Goal: Contribute content: Contribute content

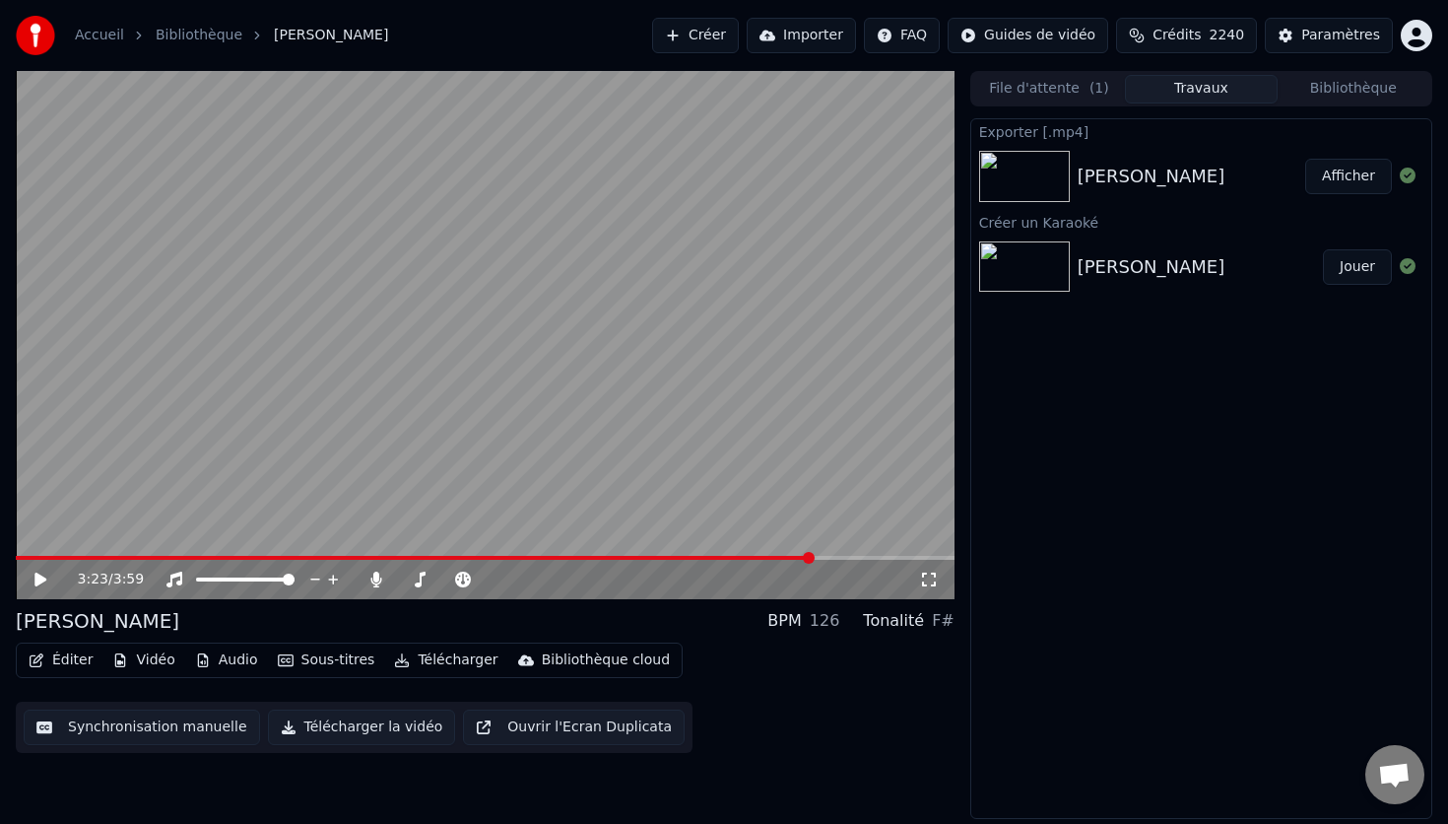
click at [724, 31] on button "Créer" at bounding box center [695, 35] width 87 height 35
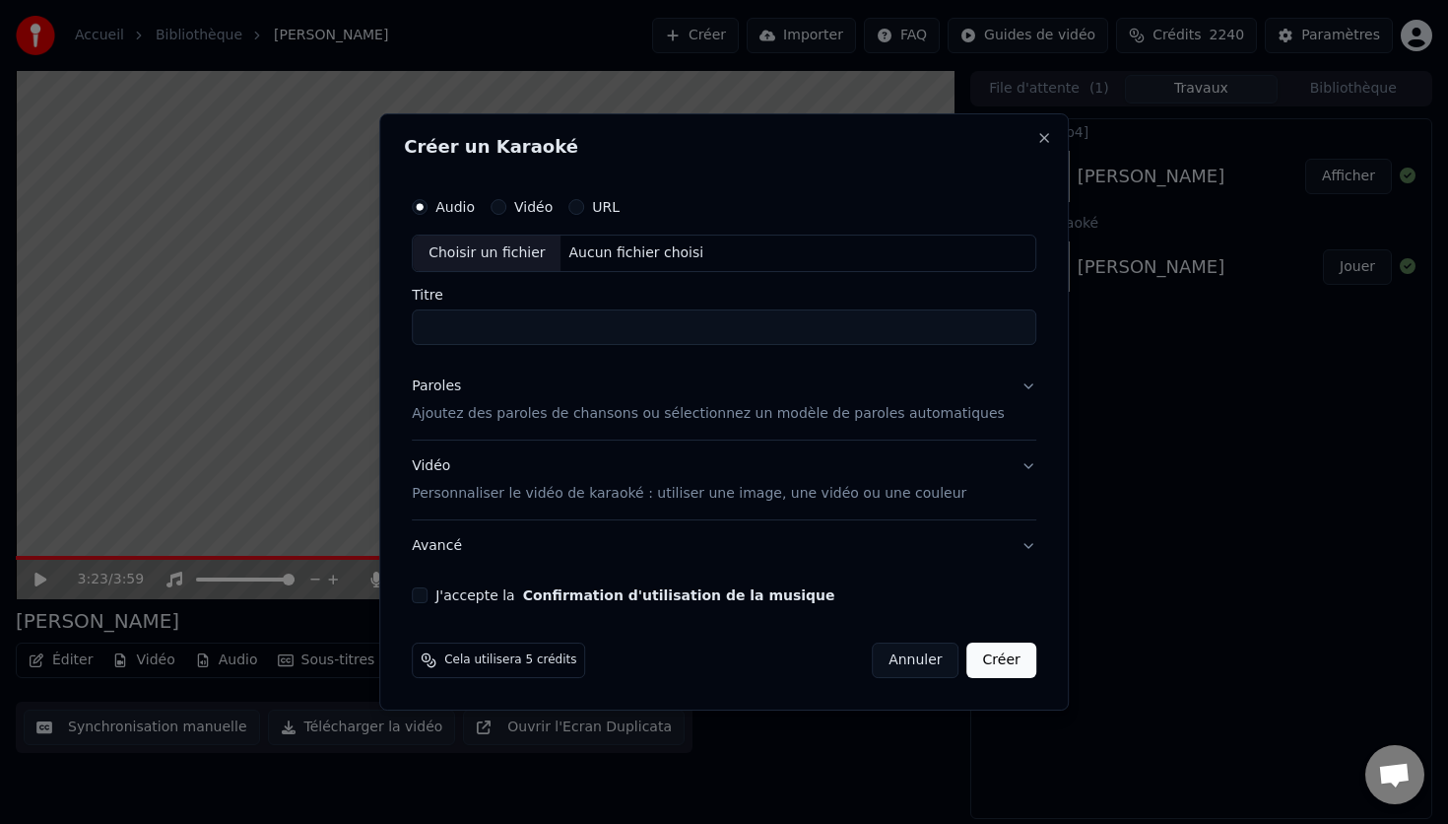
click at [491, 249] on div "Choisir un fichier" at bounding box center [487, 252] width 148 height 35
type input "**********"
click at [454, 385] on div "Paroles" at bounding box center [436, 386] width 49 height 20
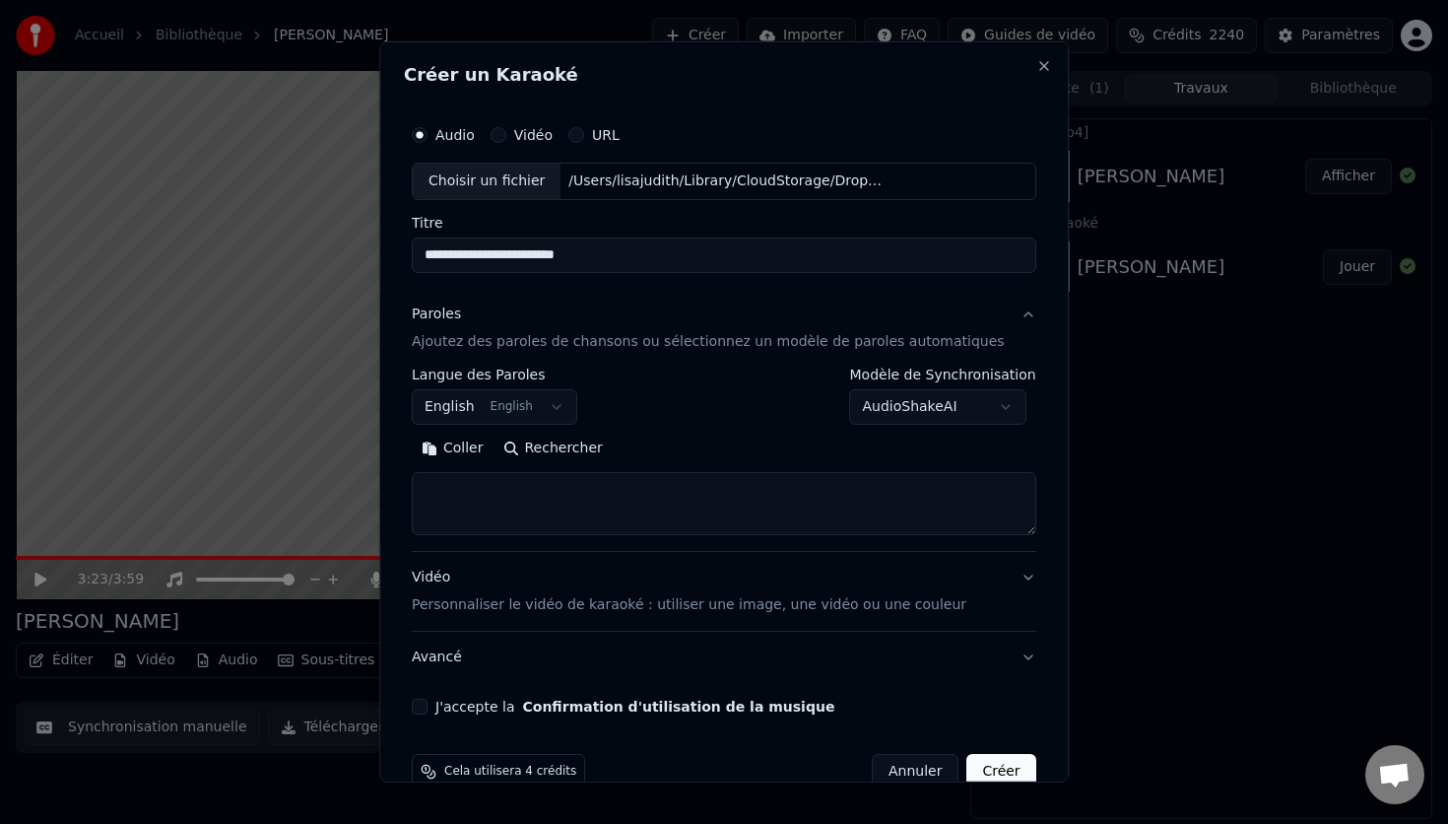
click at [477, 477] on textarea at bounding box center [724, 503] width 625 height 63
paste textarea "**********"
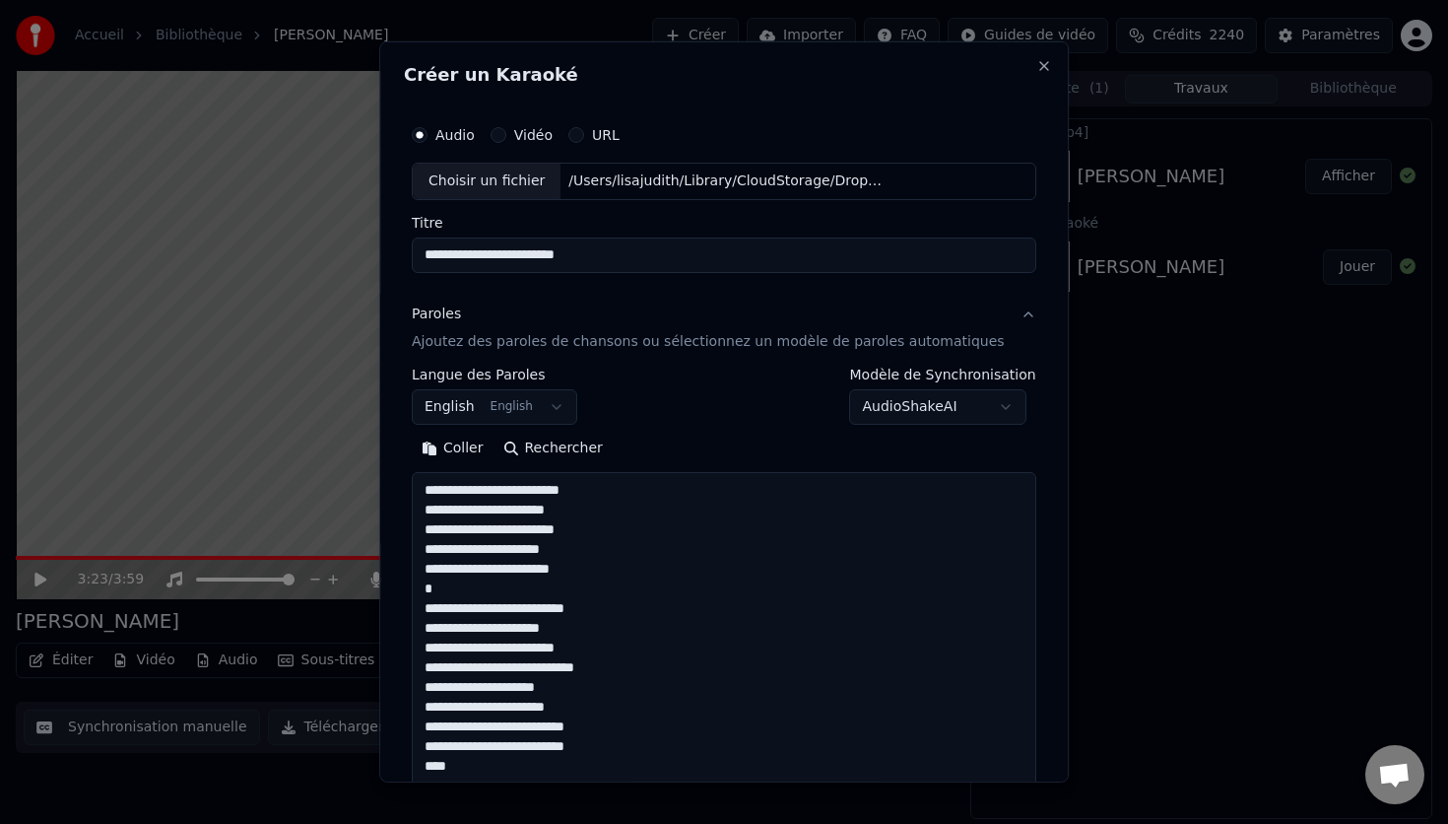
scroll to position [1323, 0]
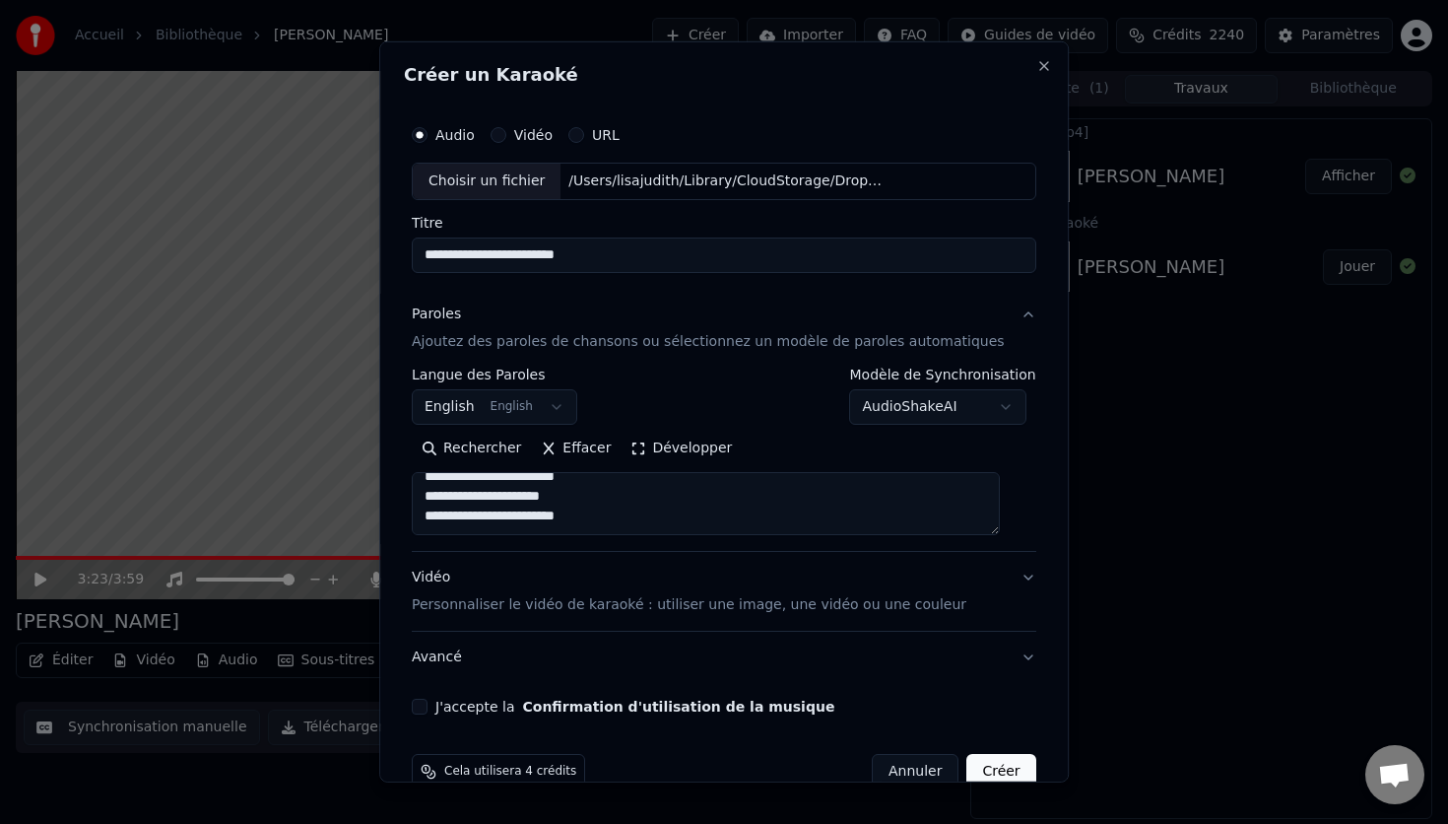
type textarea "**********"
drag, startPoint x: 509, startPoint y: 253, endPoint x: 433, endPoint y: 255, distance: 75.9
click at [433, 255] on input "**********" at bounding box center [724, 254] width 625 height 35
type input "**********"
click at [451, 577] on div "Vidéo Personnaliser le vidéo de karaoké : utiliser une image, une vidéo ou une …" at bounding box center [689, 590] width 555 height 47
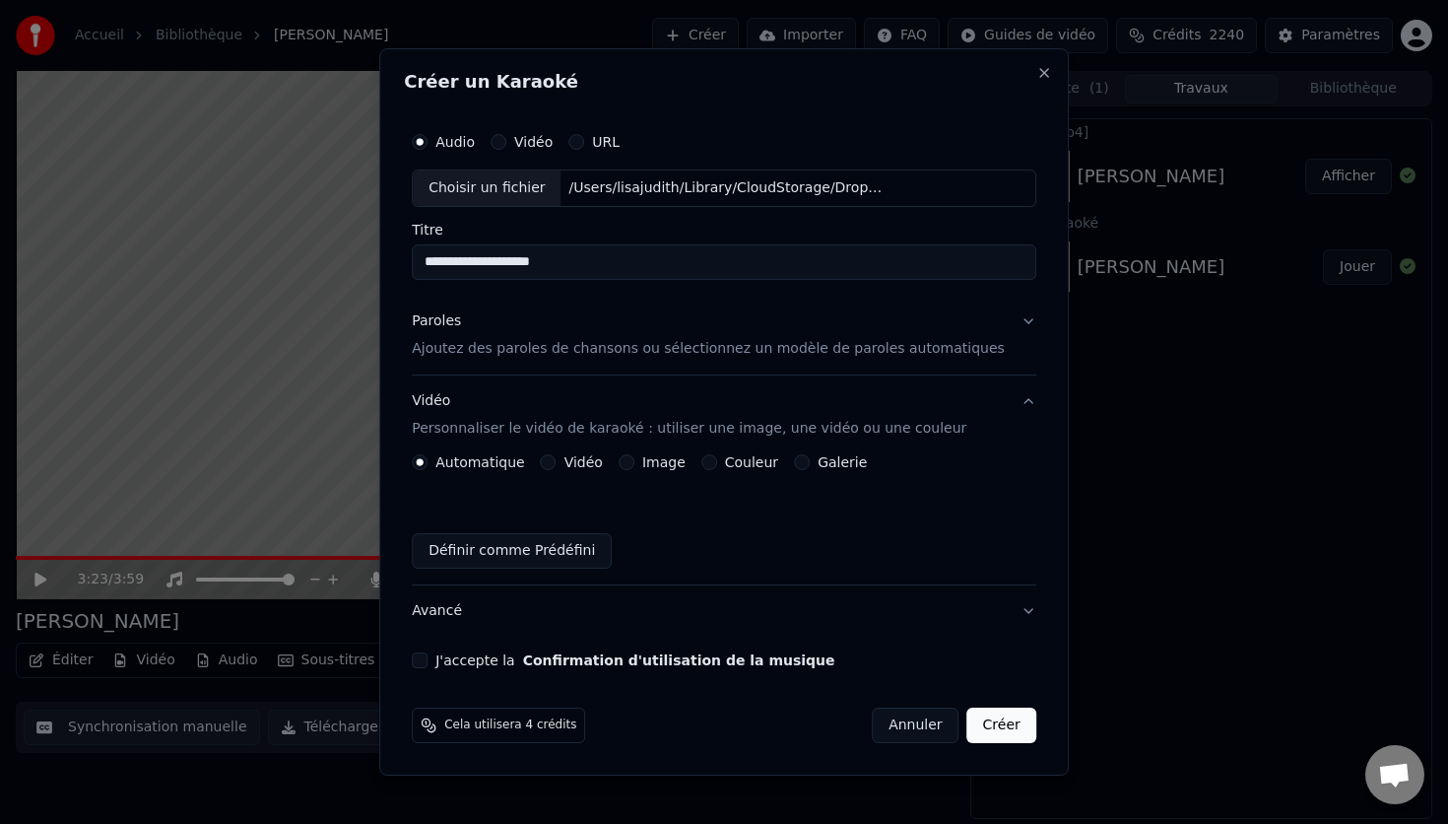
click at [669, 467] on label "Image" at bounding box center [663, 462] width 43 height 14
click at [634, 467] on button "Image" at bounding box center [627, 462] width 16 height 16
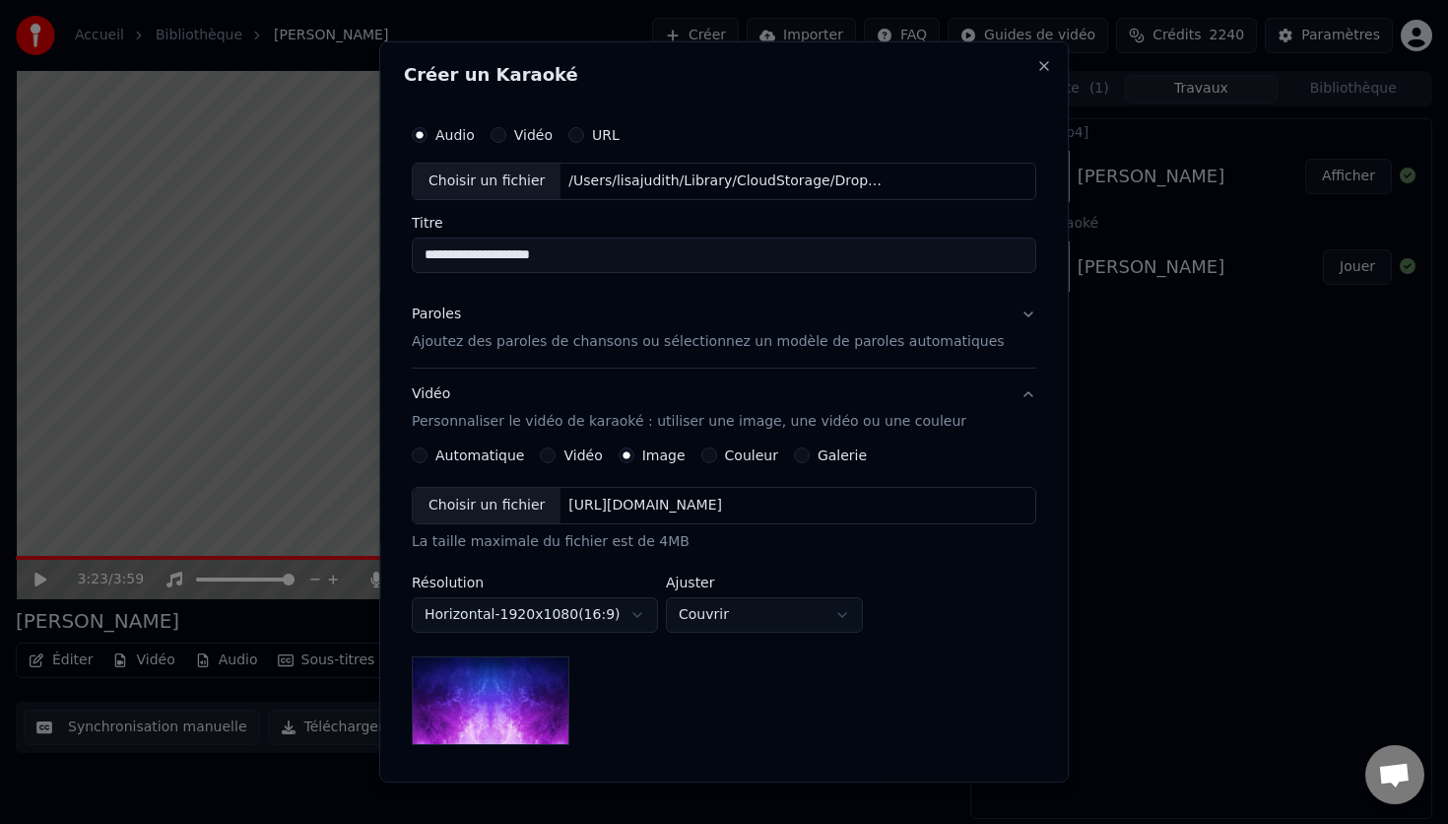
click at [493, 507] on div "Choisir un fichier" at bounding box center [487, 505] width 148 height 35
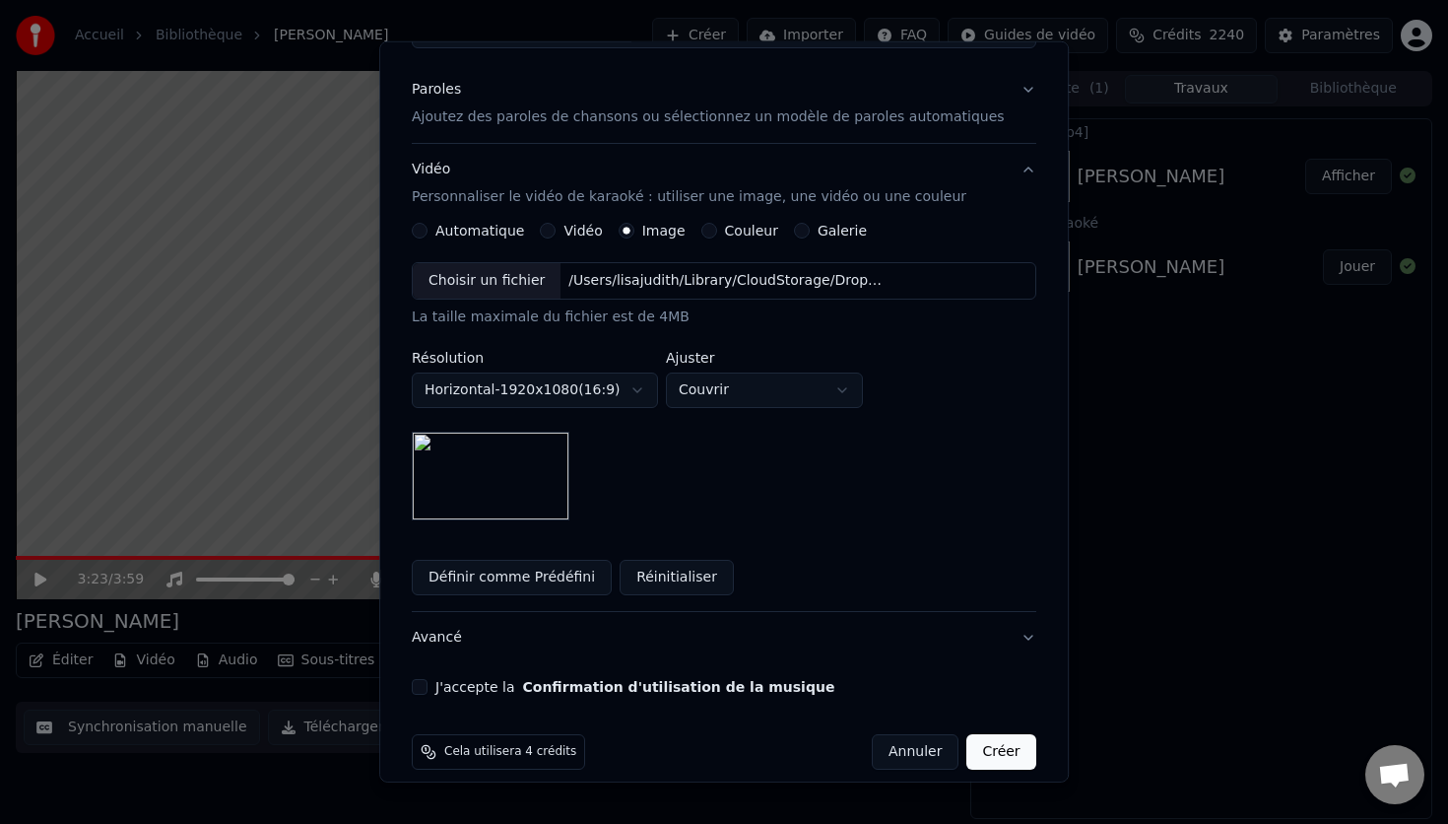
scroll to position [243, 0]
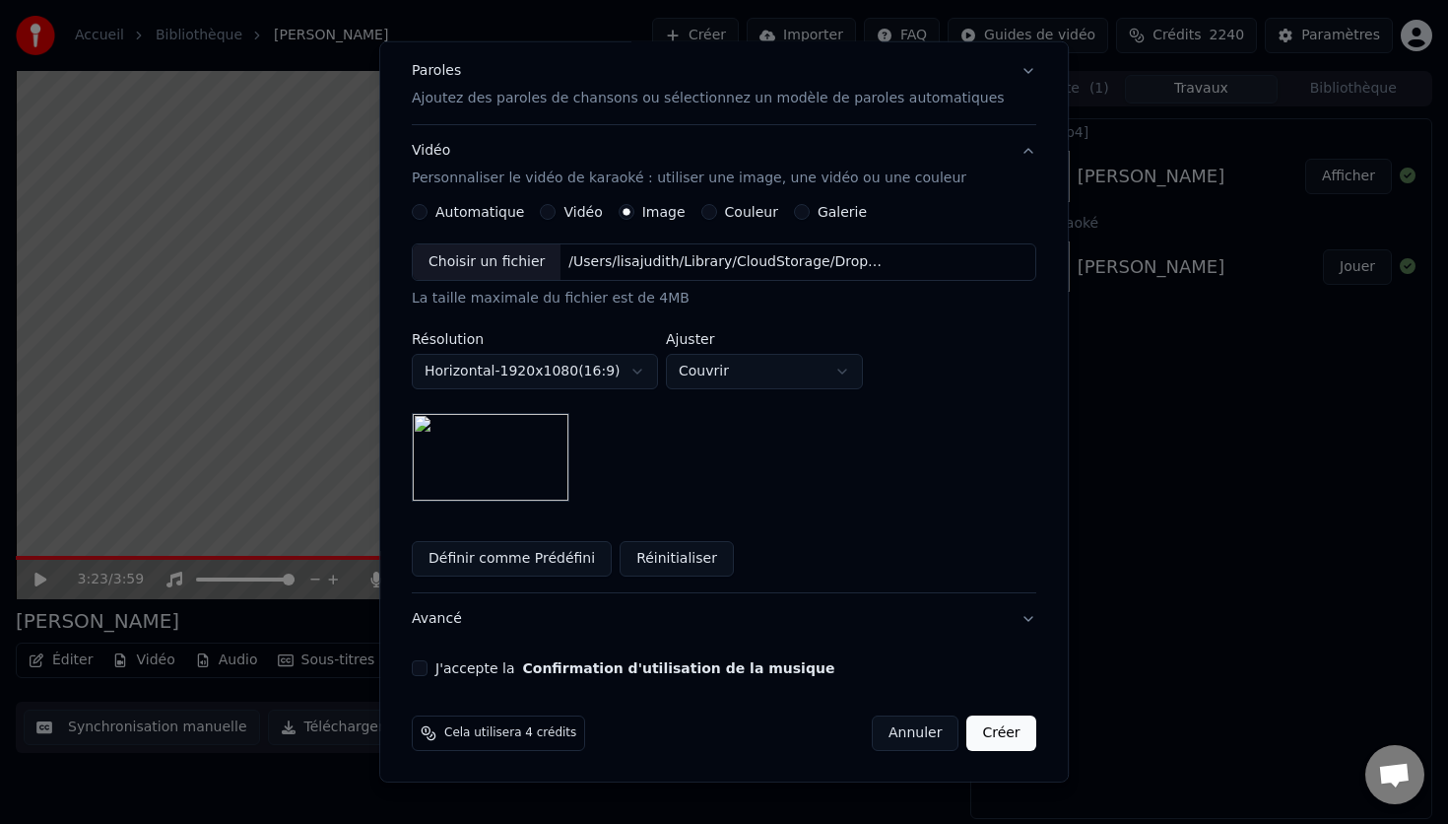
click at [428, 672] on button "J'accepte la Confirmation d'utilisation de la musique" at bounding box center [420, 668] width 16 height 16
click at [977, 729] on button "Créer" at bounding box center [1001, 732] width 69 height 35
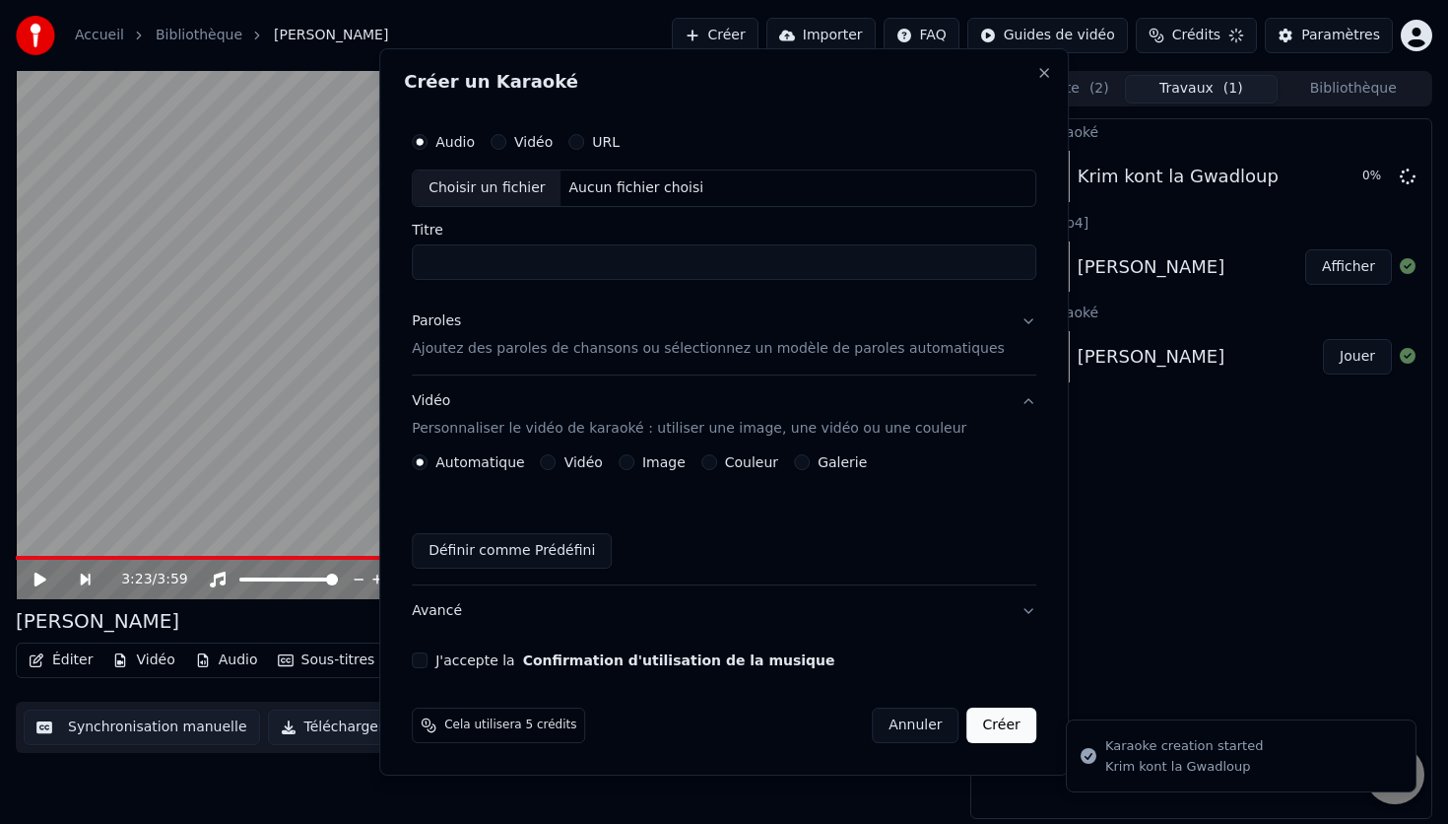
scroll to position [0, 0]
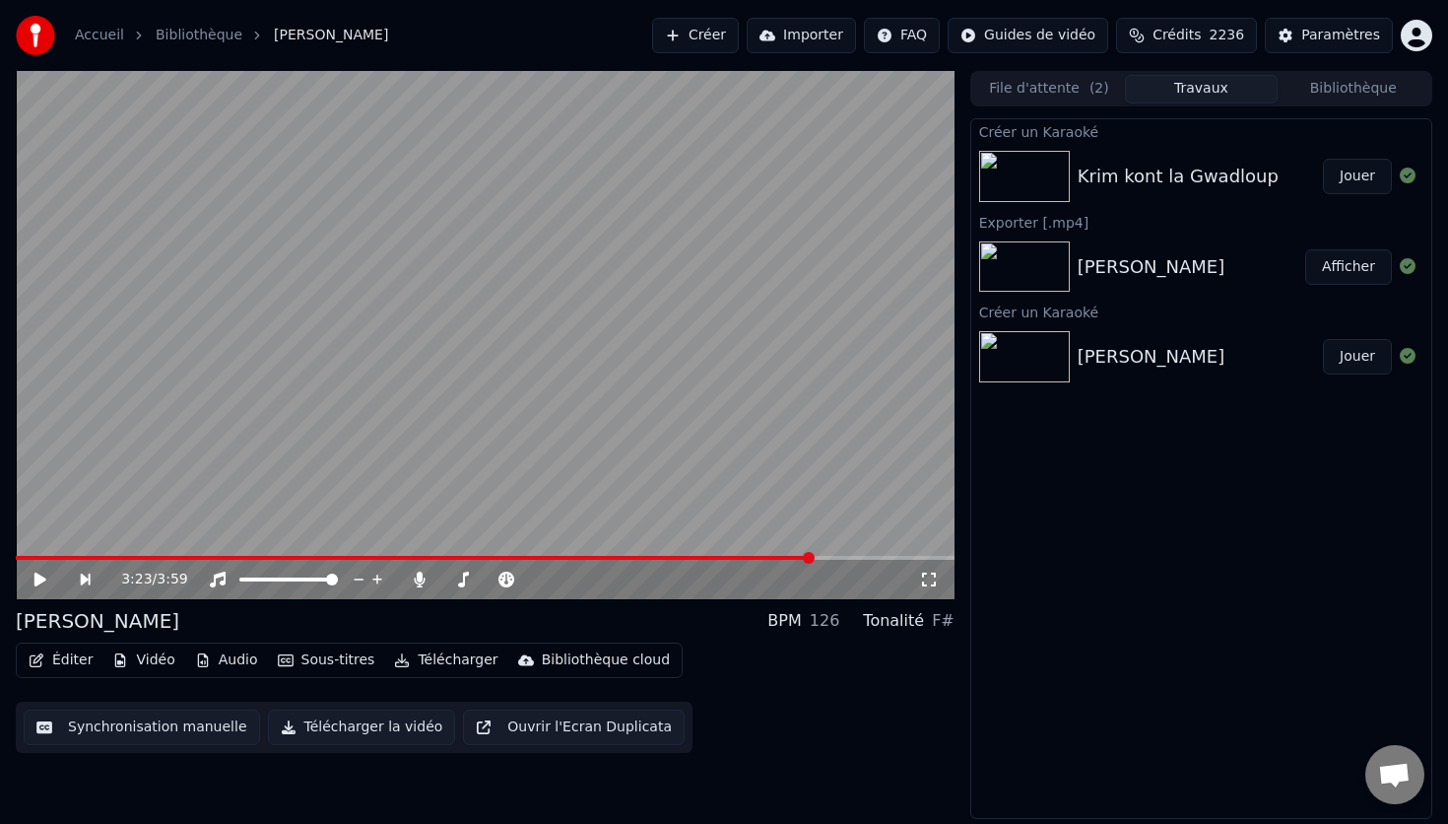
click at [1015, 168] on img at bounding box center [1024, 176] width 91 height 51
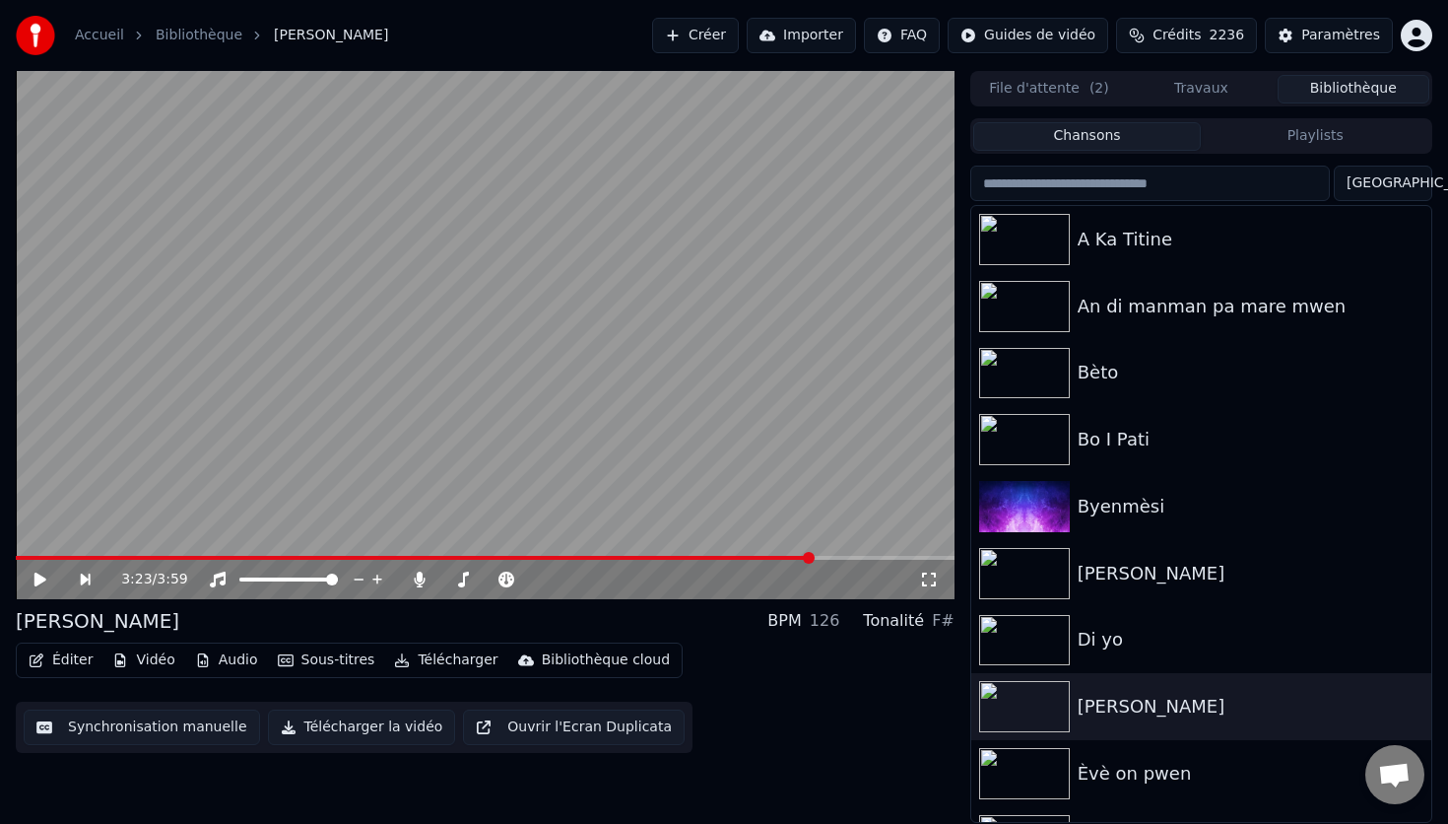
click at [1357, 83] on button "Bibliothèque" at bounding box center [1354, 89] width 152 height 29
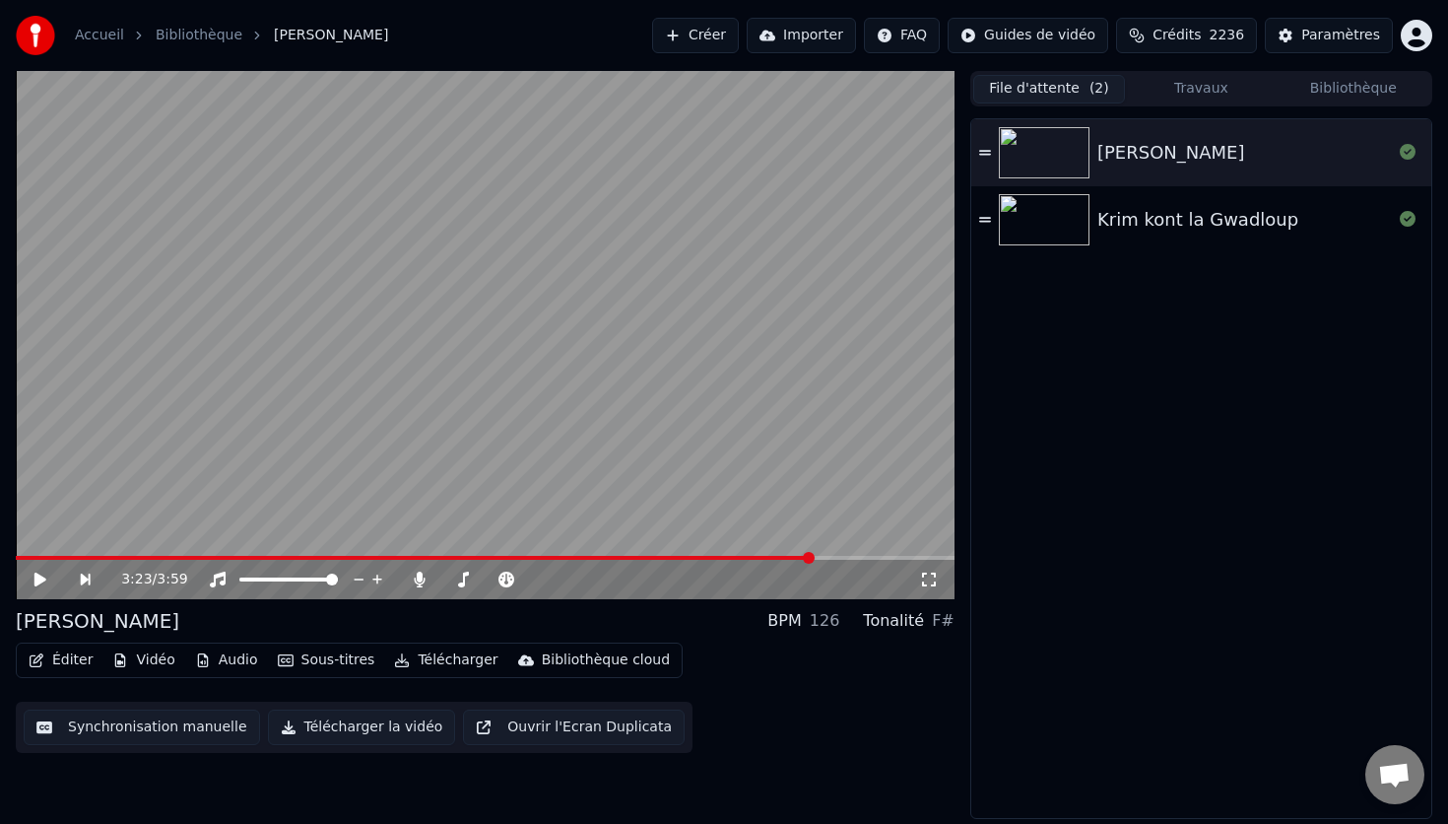
click at [1057, 83] on button "File d'attente ( 2 )" at bounding box center [1049, 89] width 152 height 29
click at [1025, 219] on img at bounding box center [1044, 219] width 91 height 51
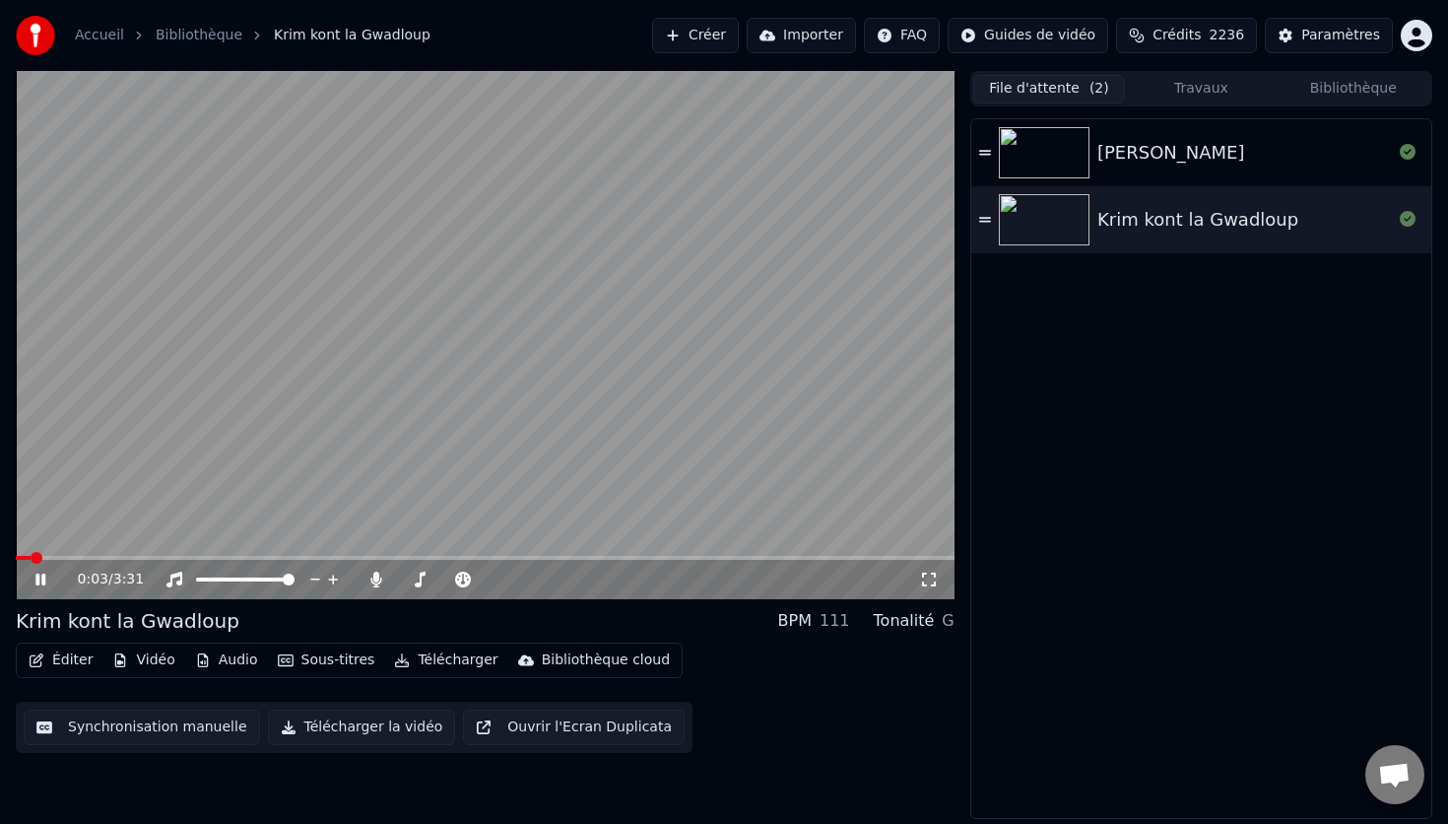
click at [69, 660] on button "Éditer" at bounding box center [61, 660] width 80 height 28
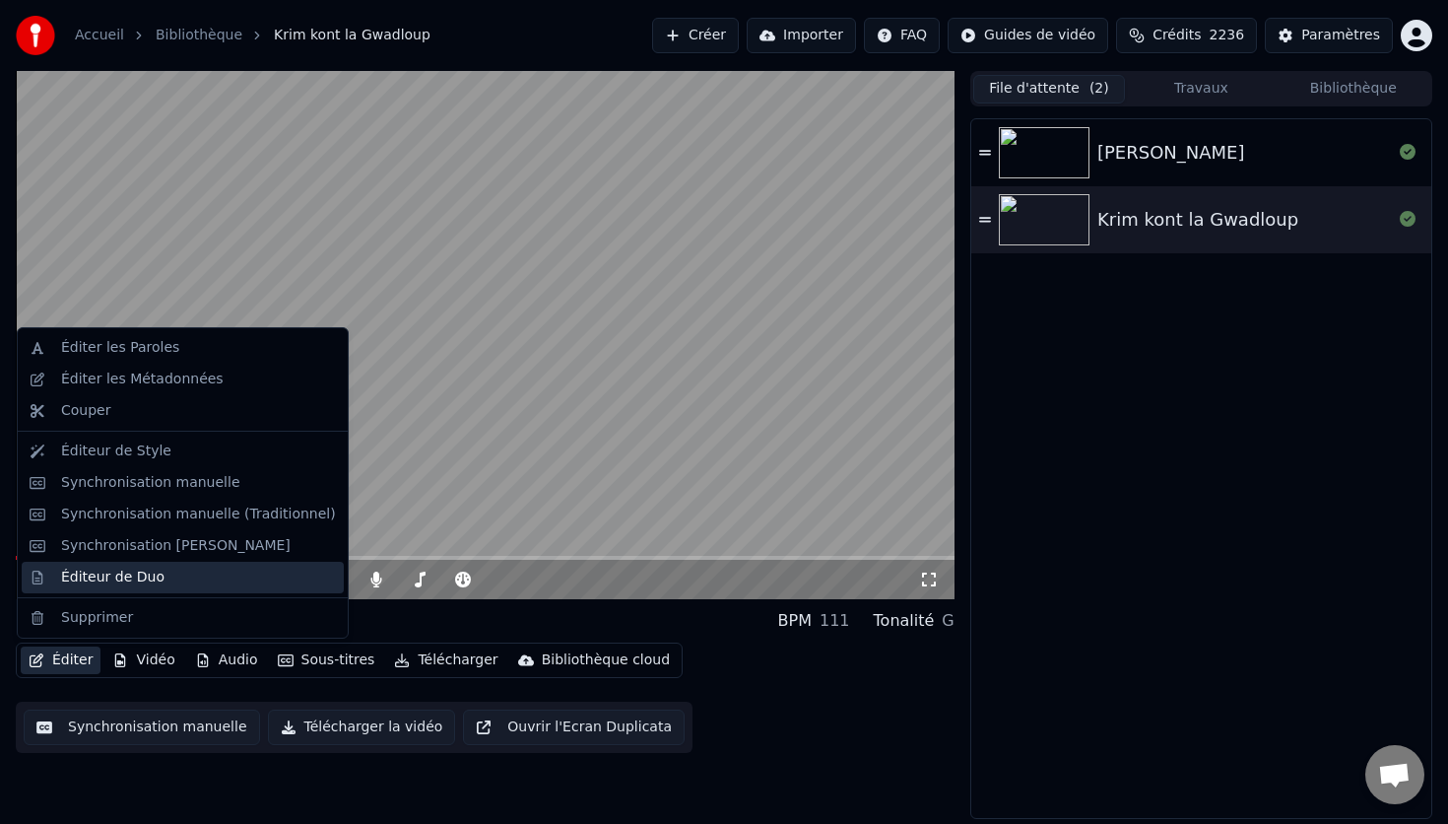
click at [115, 580] on div "Éditeur de Duo" at bounding box center [112, 577] width 103 height 20
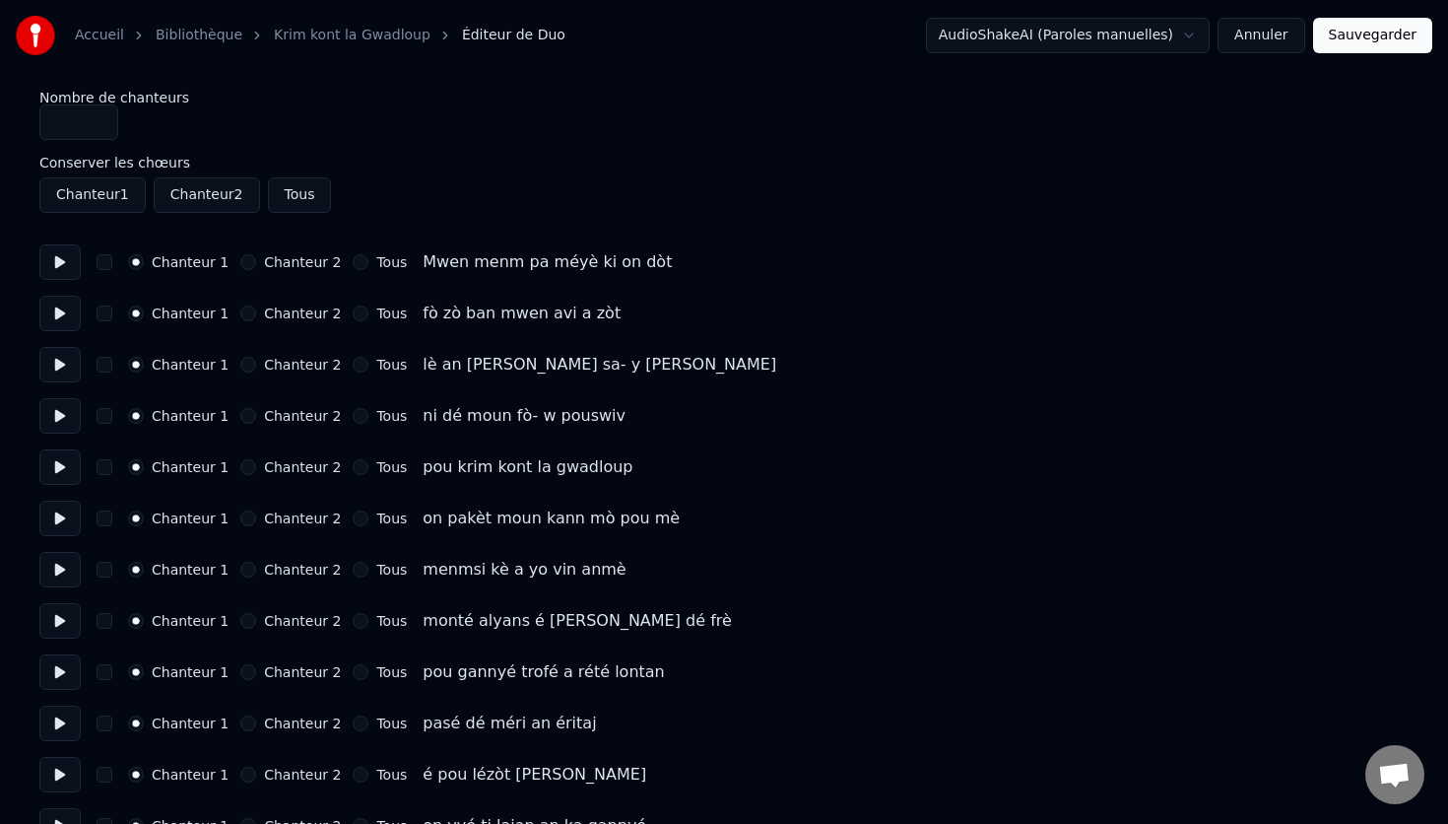
click at [102, 472] on button "button" at bounding box center [105, 467] width 16 height 16
click at [241, 469] on button "Chanteur 2" at bounding box center [248, 467] width 16 height 16
click at [108, 415] on button "button" at bounding box center [105, 416] width 16 height 16
click at [245, 417] on button "Chanteur 2" at bounding box center [248, 416] width 16 height 16
click at [60, 412] on button at bounding box center [59, 415] width 41 height 35
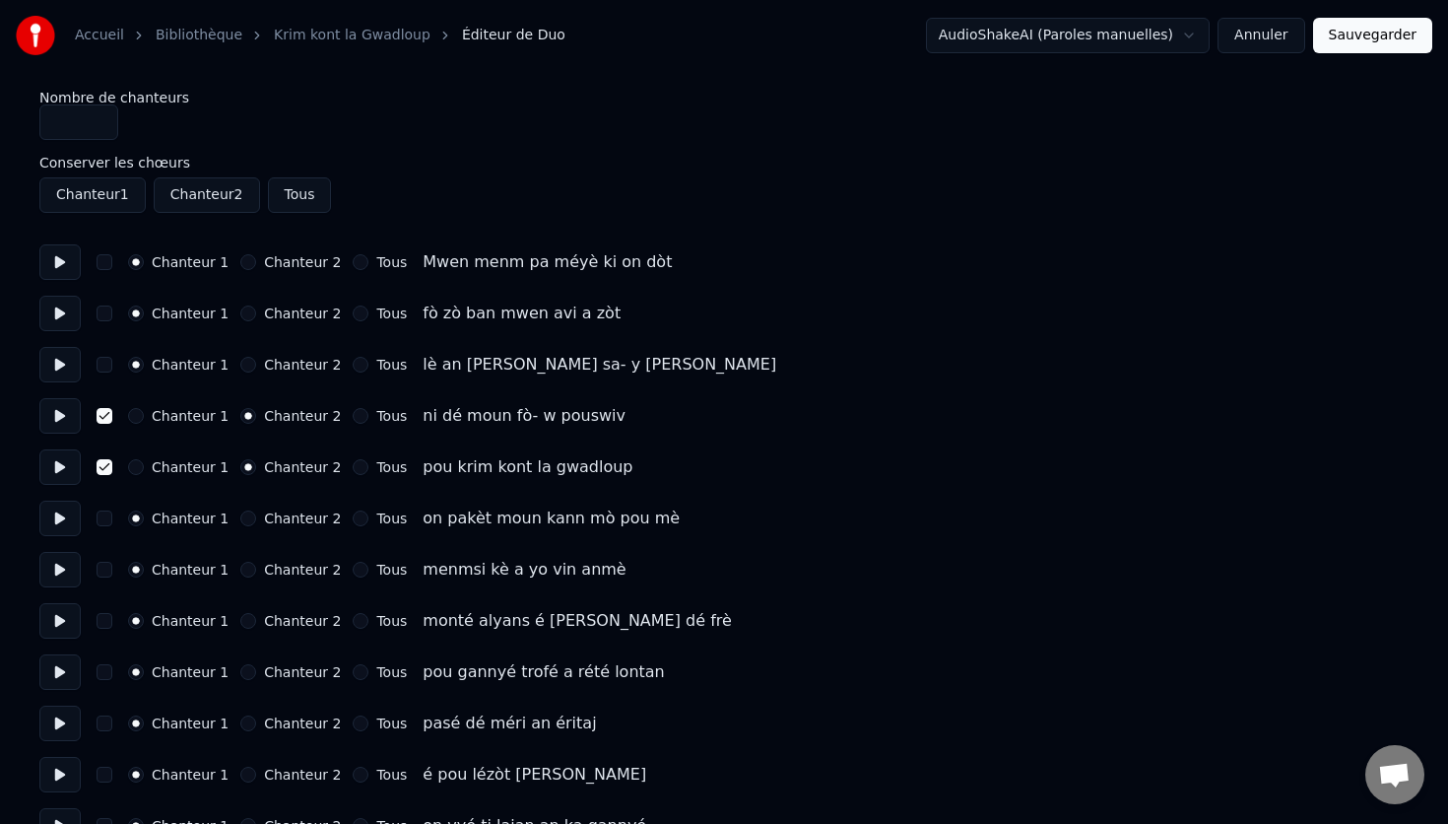
click at [59, 472] on button at bounding box center [59, 466] width 41 height 35
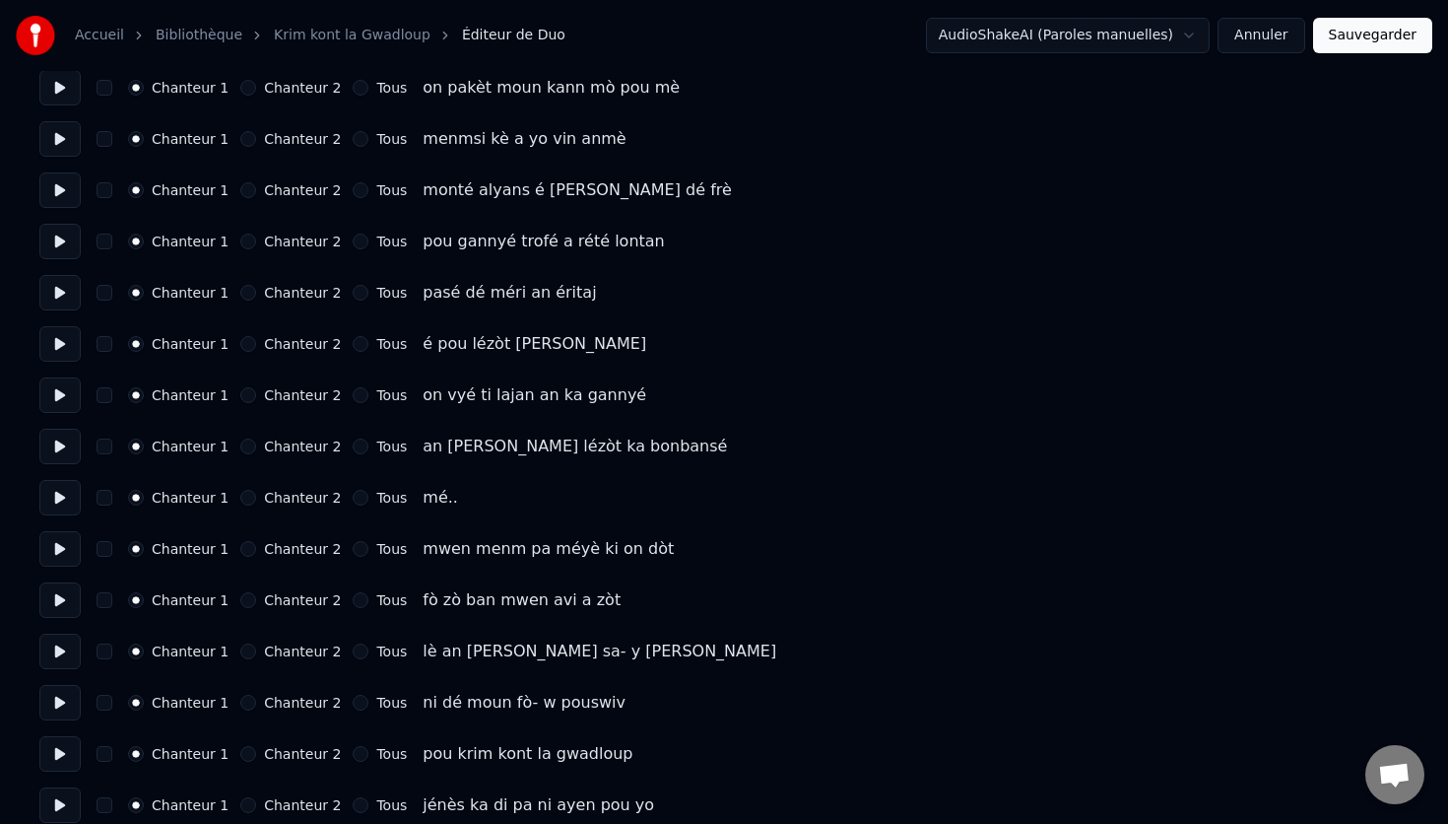
scroll to position [435, 0]
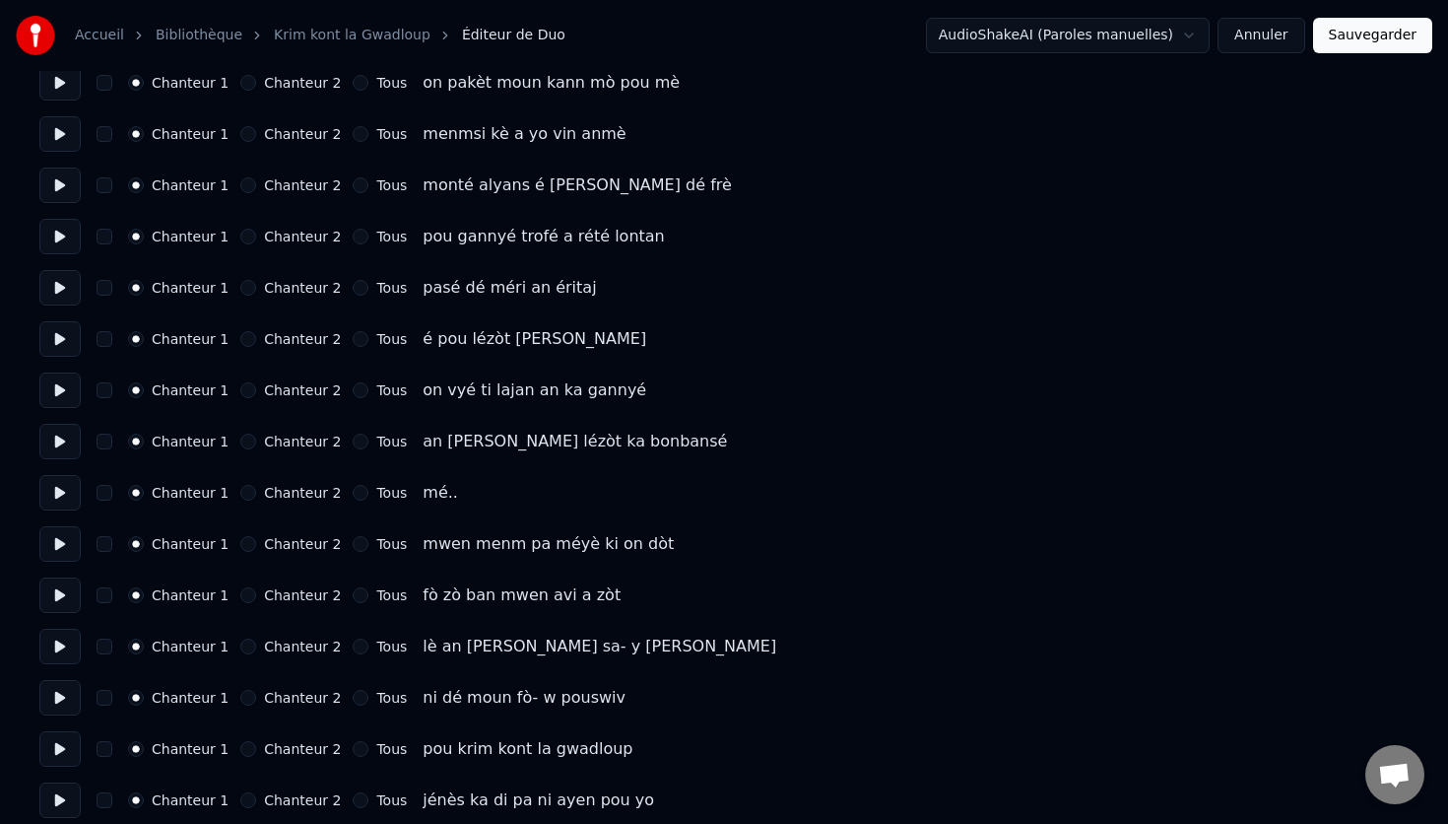
click at [53, 491] on button at bounding box center [59, 492] width 41 height 35
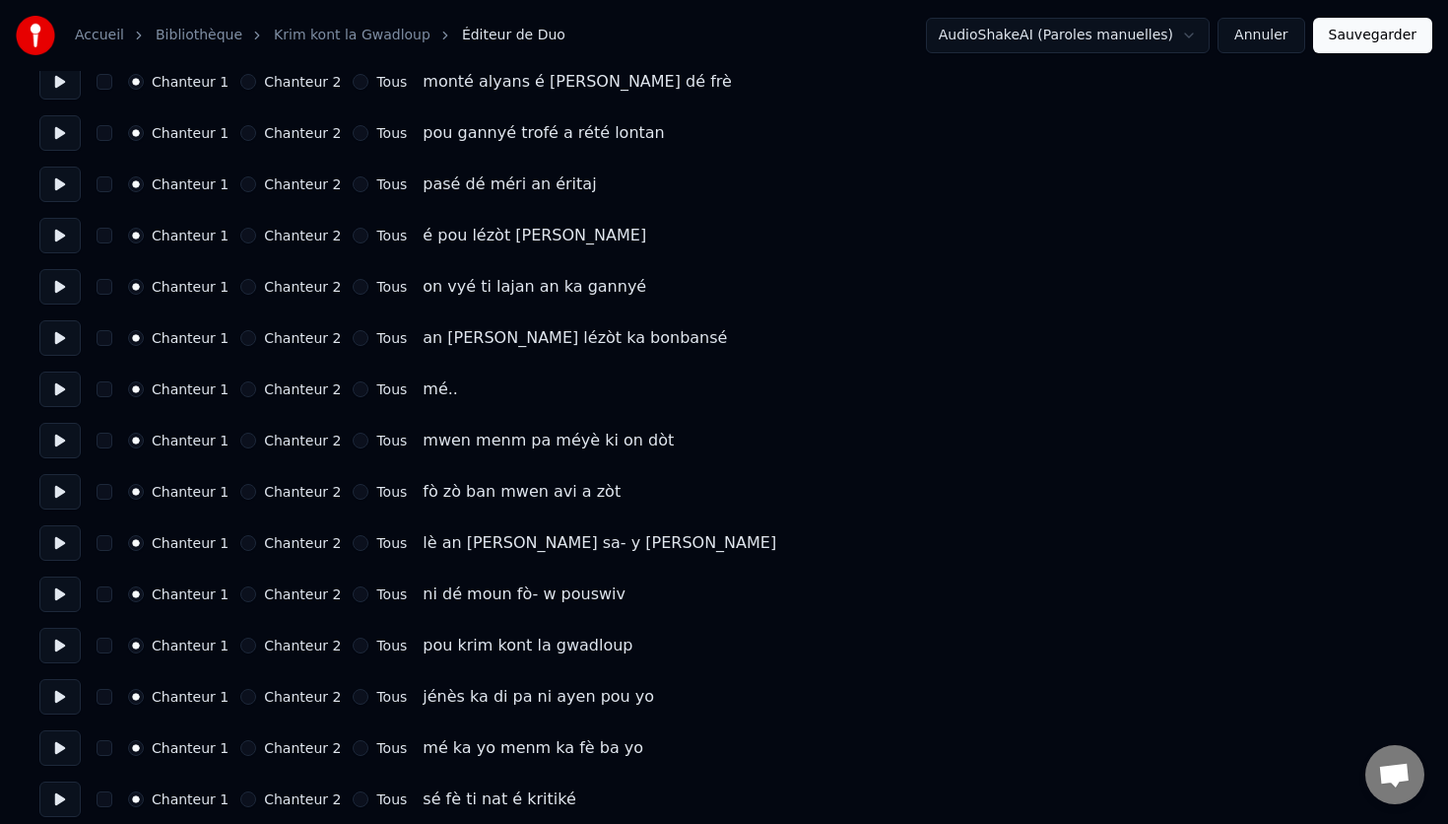
scroll to position [543, 0]
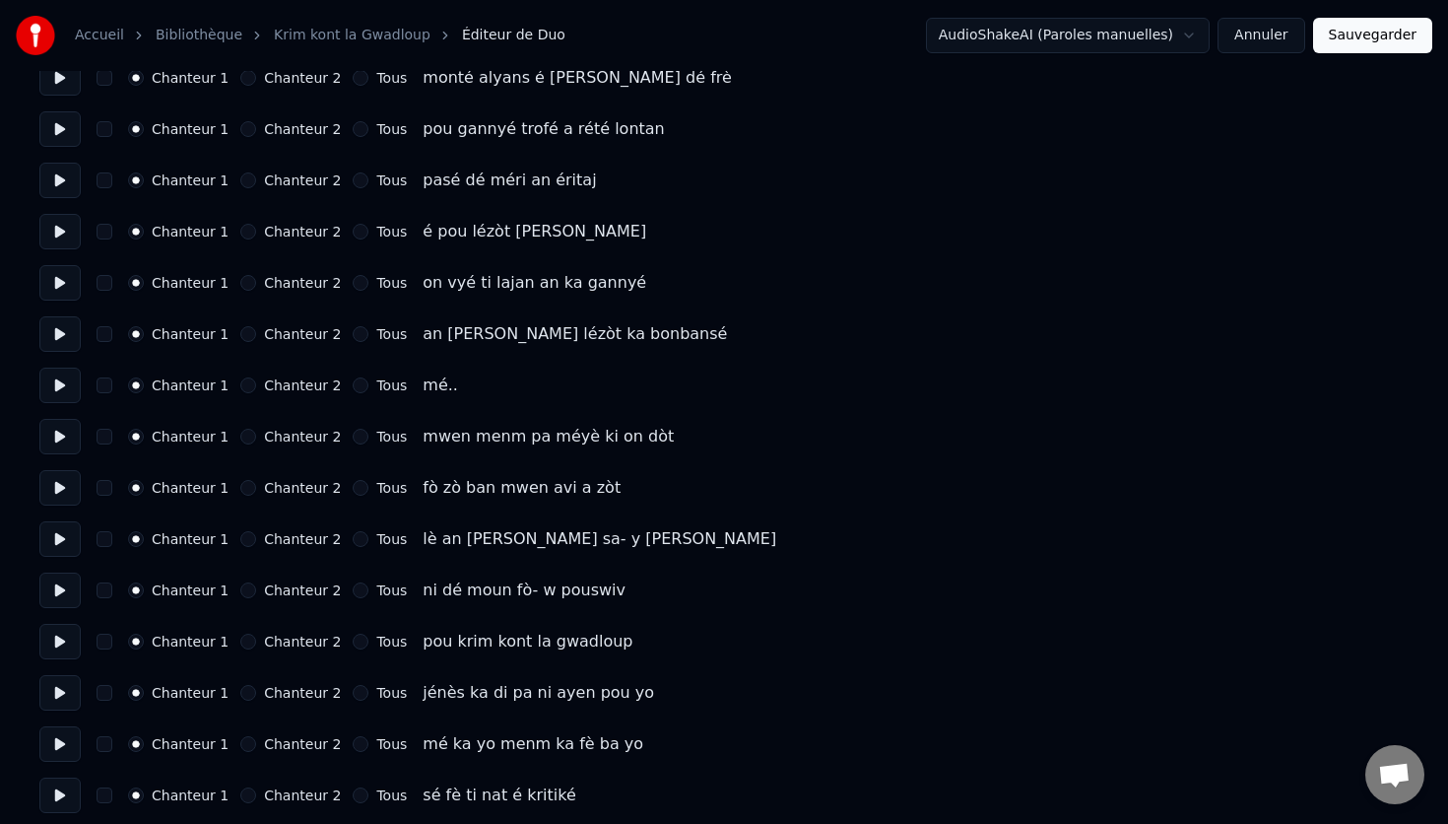
click at [106, 587] on button "button" at bounding box center [105, 590] width 16 height 16
click at [103, 640] on button "button" at bounding box center [105, 641] width 16 height 16
click at [240, 588] on button "Chanteur 2" at bounding box center [248, 590] width 16 height 16
click at [243, 643] on button "Chanteur 2" at bounding box center [248, 641] width 16 height 16
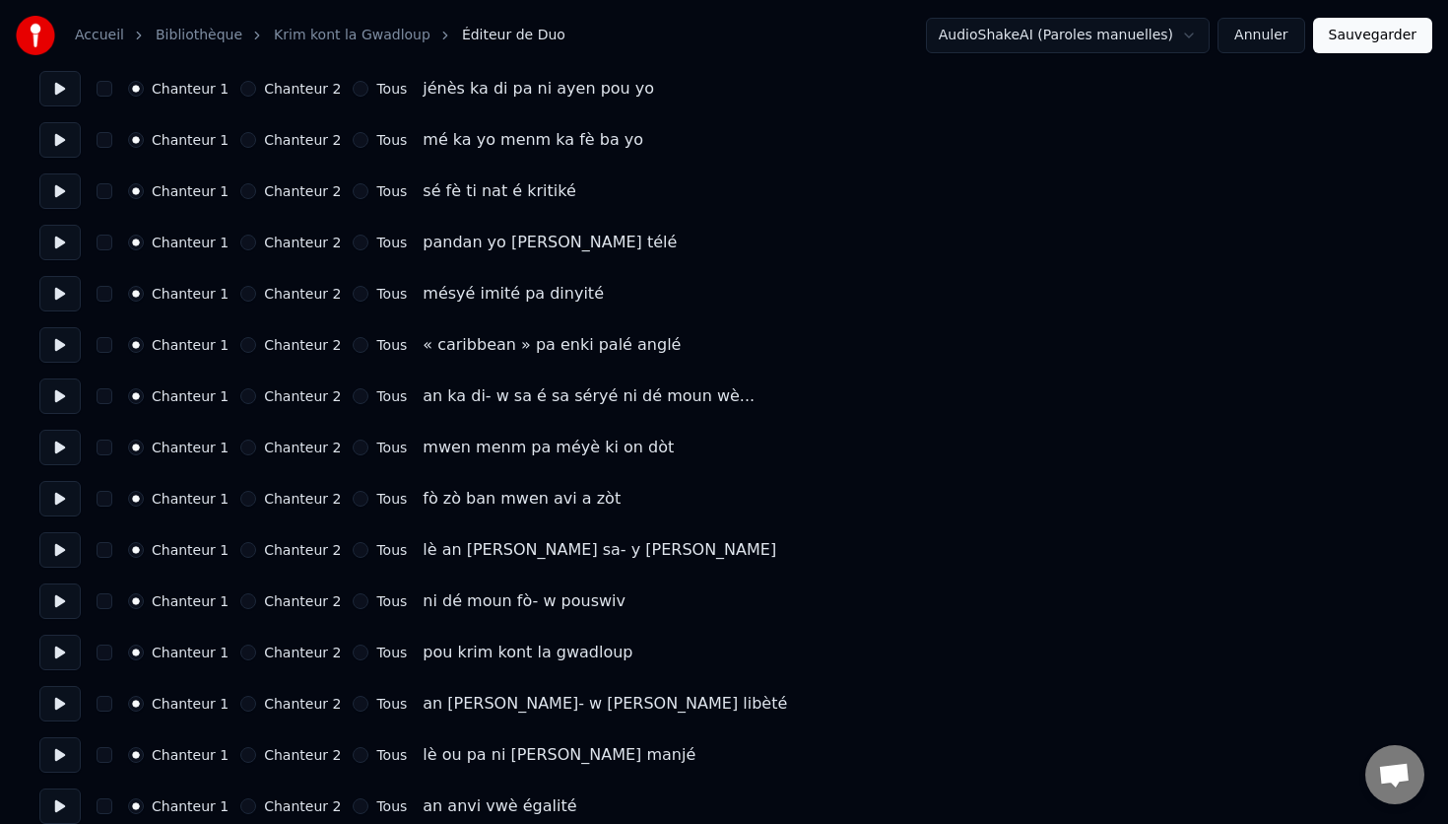
scroll to position [1148, 0]
click at [63, 344] on button at bounding box center [59, 343] width 41 height 35
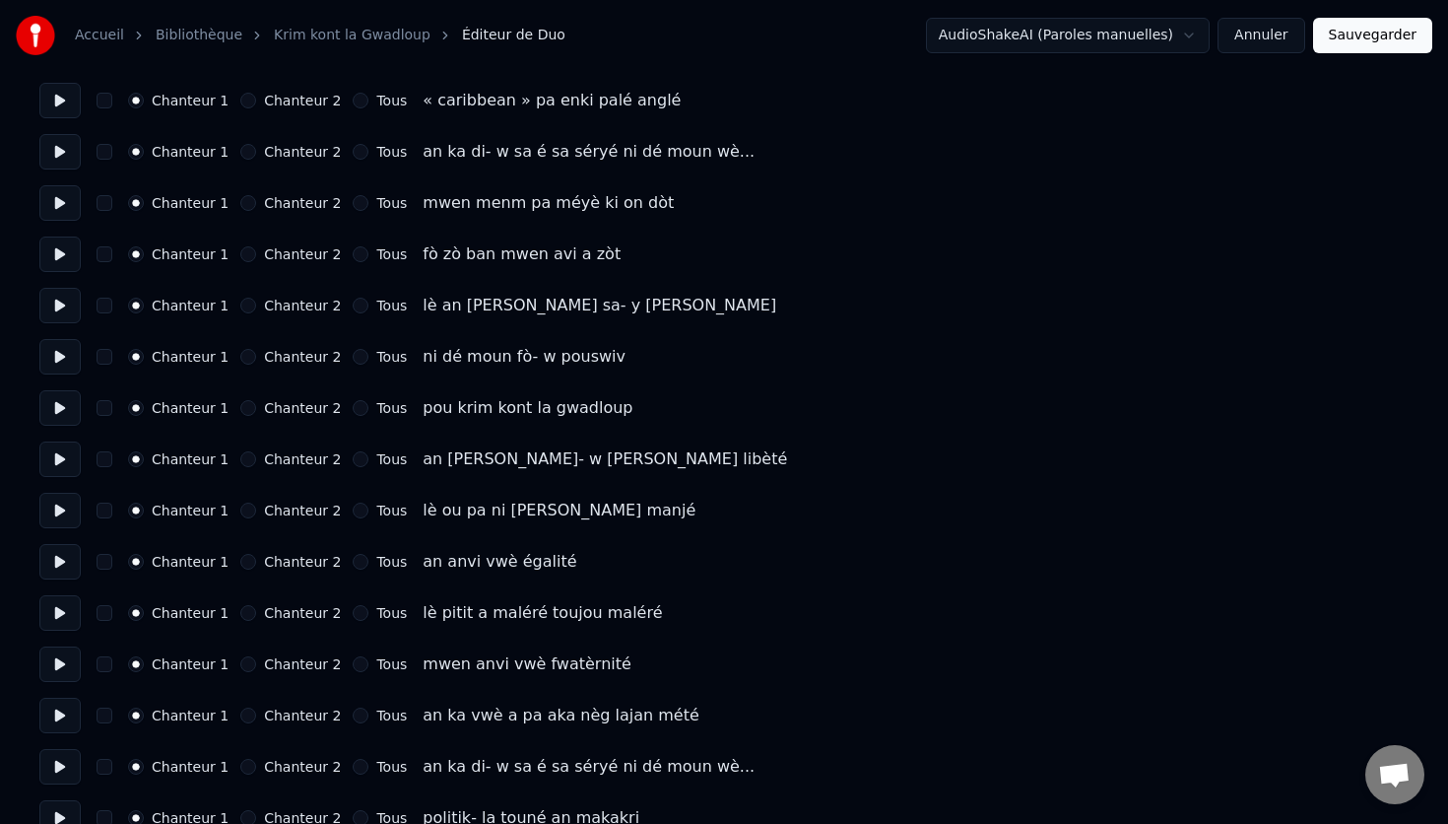
scroll to position [1399, 0]
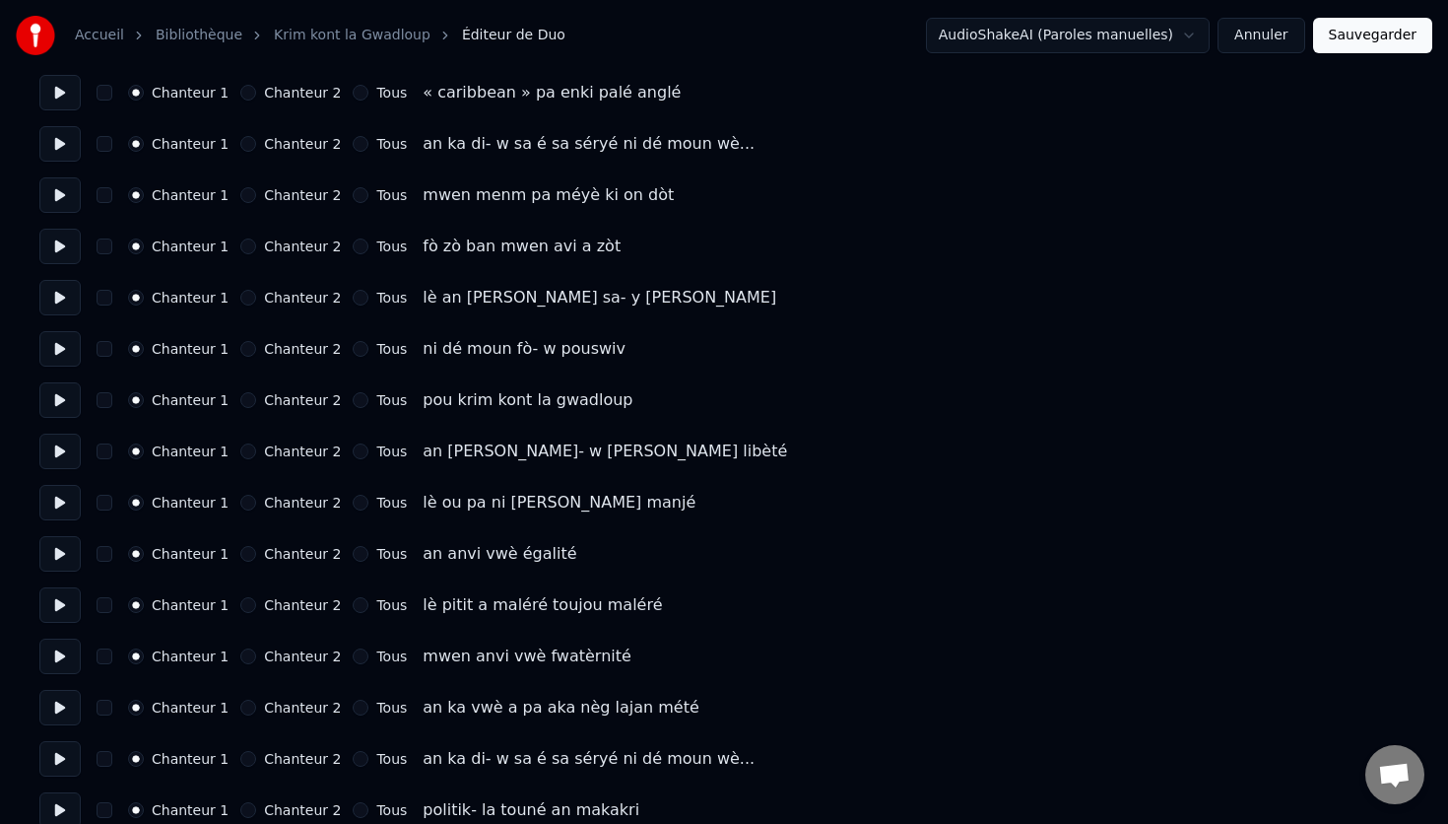
click at [103, 352] on button "button" at bounding box center [105, 349] width 16 height 16
click at [240, 349] on button "Chanteur 2" at bounding box center [248, 349] width 16 height 16
click at [242, 404] on button "Chanteur 2" at bounding box center [248, 400] width 16 height 16
click at [101, 407] on button "button" at bounding box center [105, 400] width 16 height 16
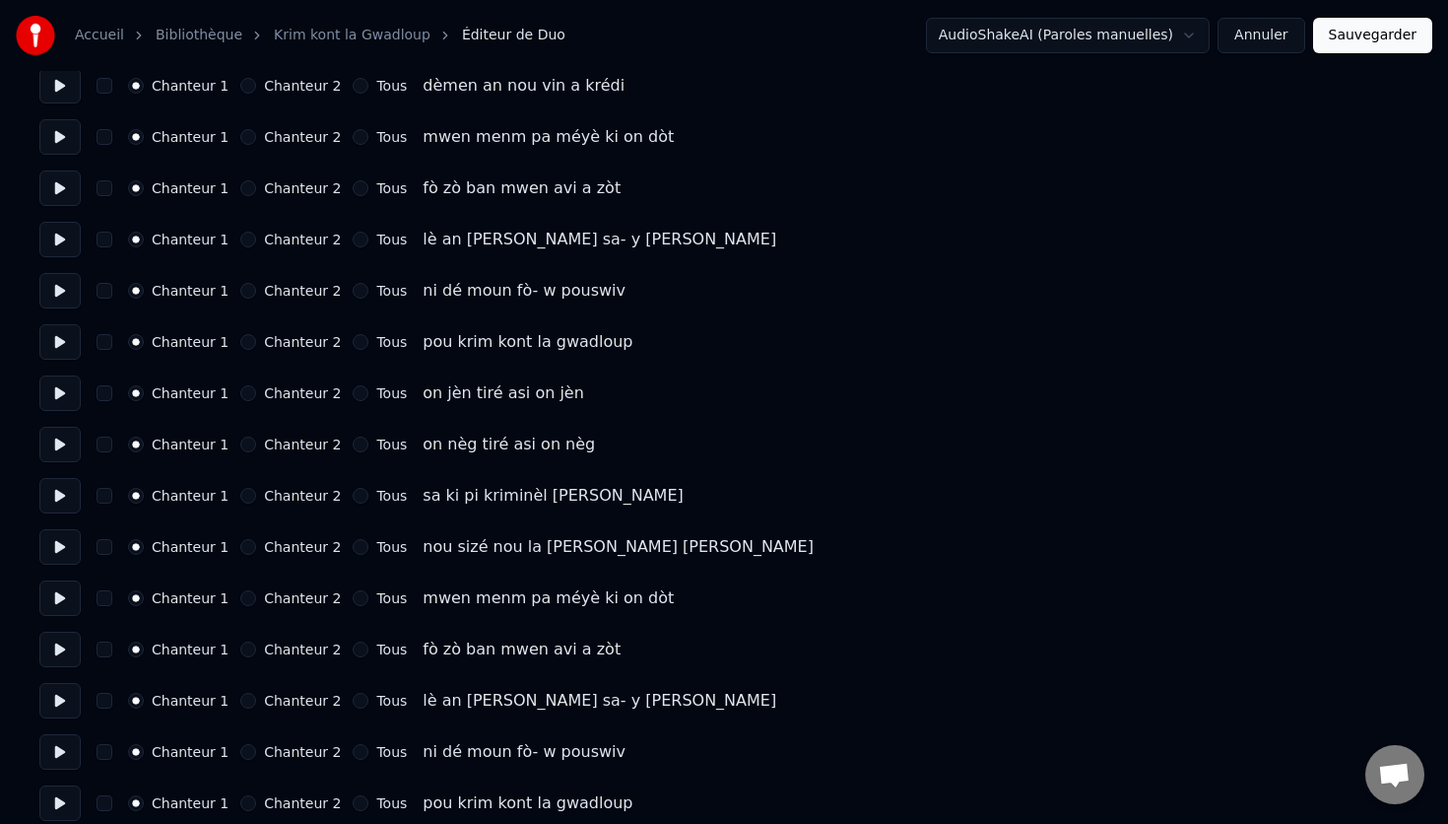
scroll to position [2482, 0]
click at [241, 292] on button "Chanteur 2" at bounding box center [248, 290] width 16 height 16
click at [240, 341] on button "Chanteur 2" at bounding box center [248, 341] width 16 height 16
click at [100, 291] on button "button" at bounding box center [105, 290] width 16 height 16
click at [101, 341] on button "button" at bounding box center [105, 341] width 16 height 16
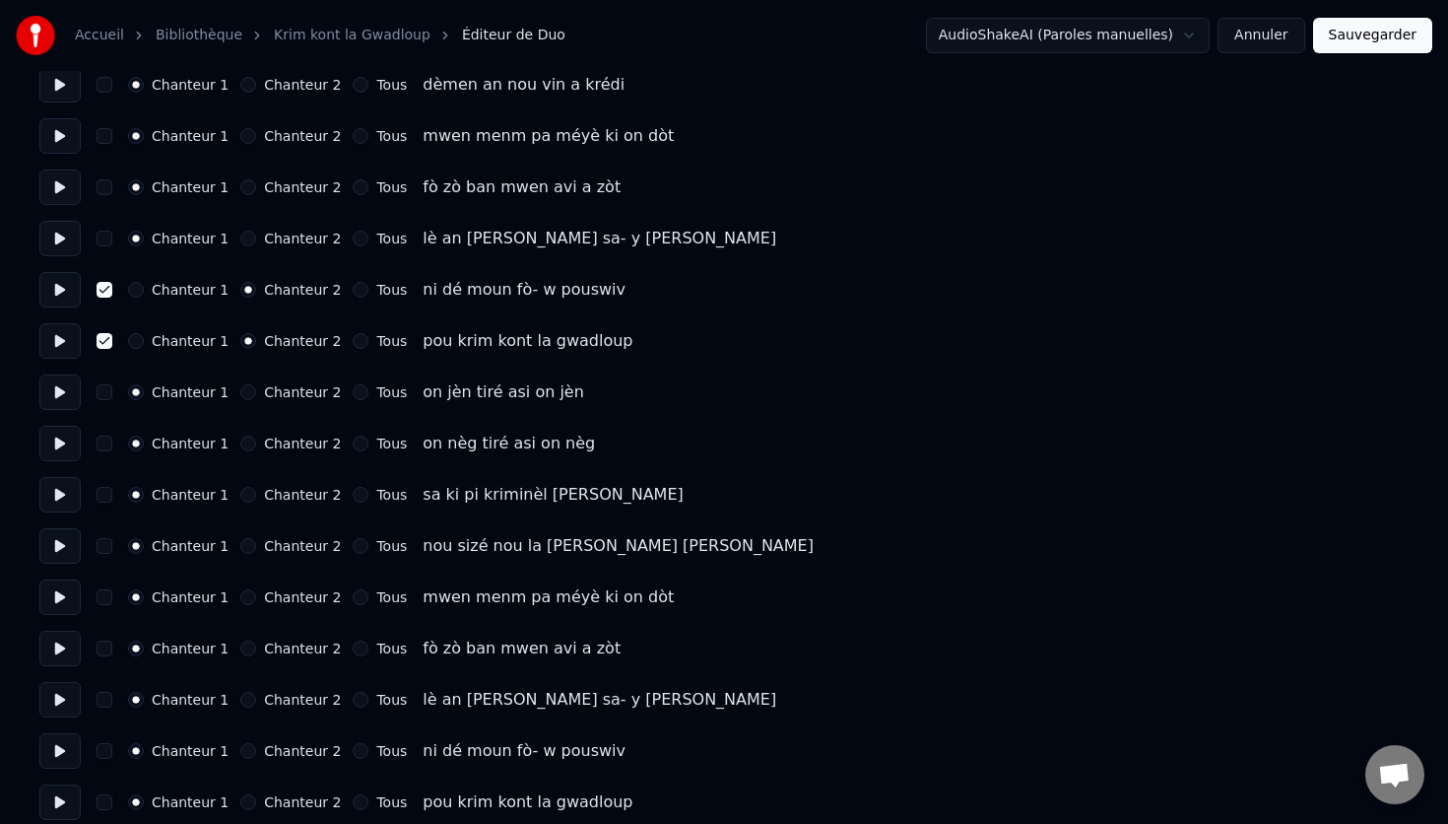
scroll to position [2498, 0]
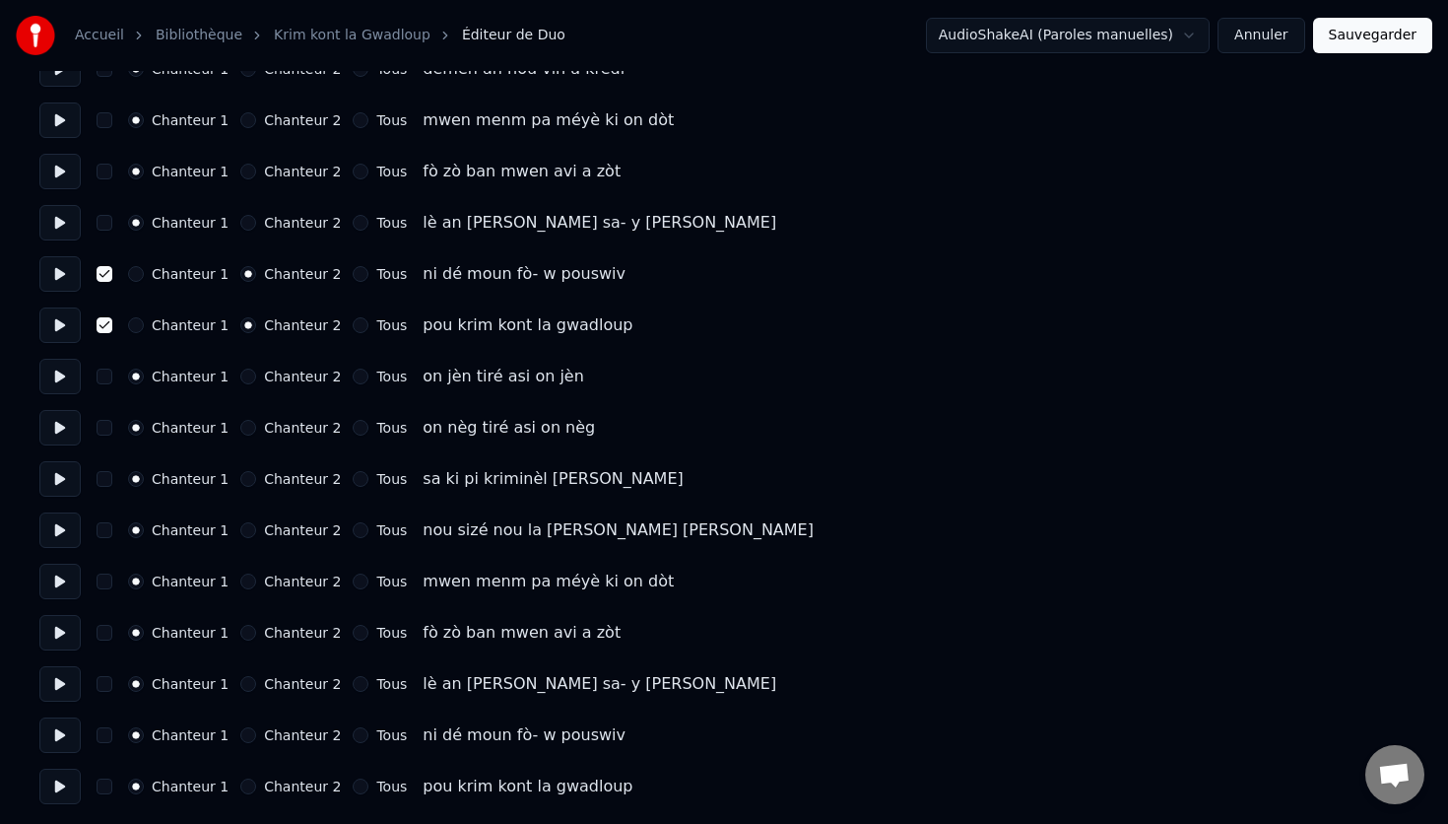
click at [58, 478] on button at bounding box center [59, 478] width 41 height 35
click at [242, 531] on button "Chanteur 2" at bounding box center [248, 530] width 16 height 16
click at [104, 528] on button "button" at bounding box center [105, 530] width 16 height 16
click at [104, 582] on button "button" at bounding box center [105, 581] width 16 height 16
click at [240, 579] on button "Chanteur 2" at bounding box center [248, 581] width 16 height 16
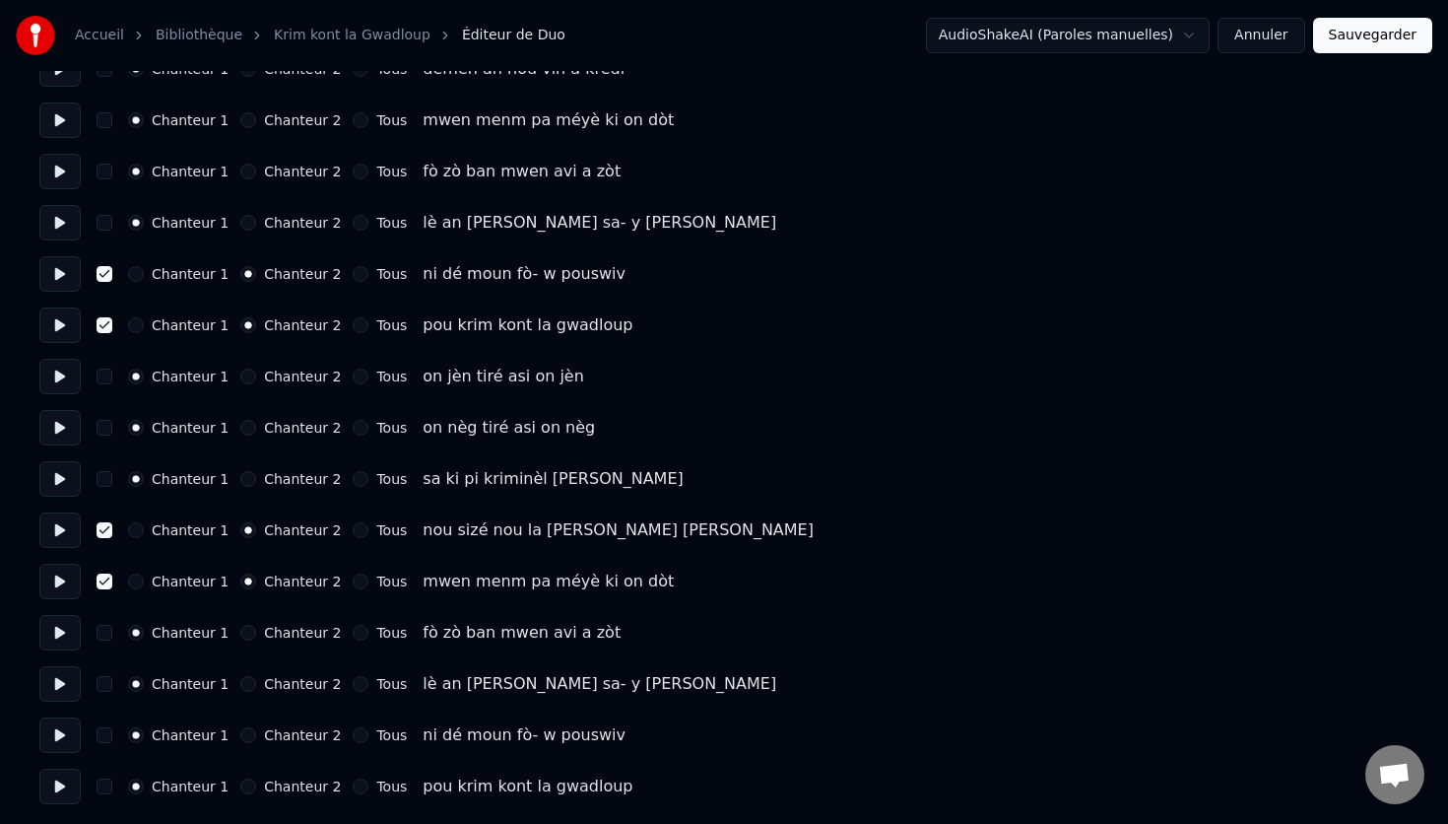
click at [57, 532] on button at bounding box center [59, 529] width 41 height 35
click at [59, 583] on button at bounding box center [59, 580] width 41 height 35
click at [102, 585] on button "button" at bounding box center [105, 581] width 16 height 16
click at [240, 583] on button "Chanteur 2" at bounding box center [248, 581] width 16 height 16
click at [133, 584] on button "Chanteur 1" at bounding box center [136, 581] width 16 height 16
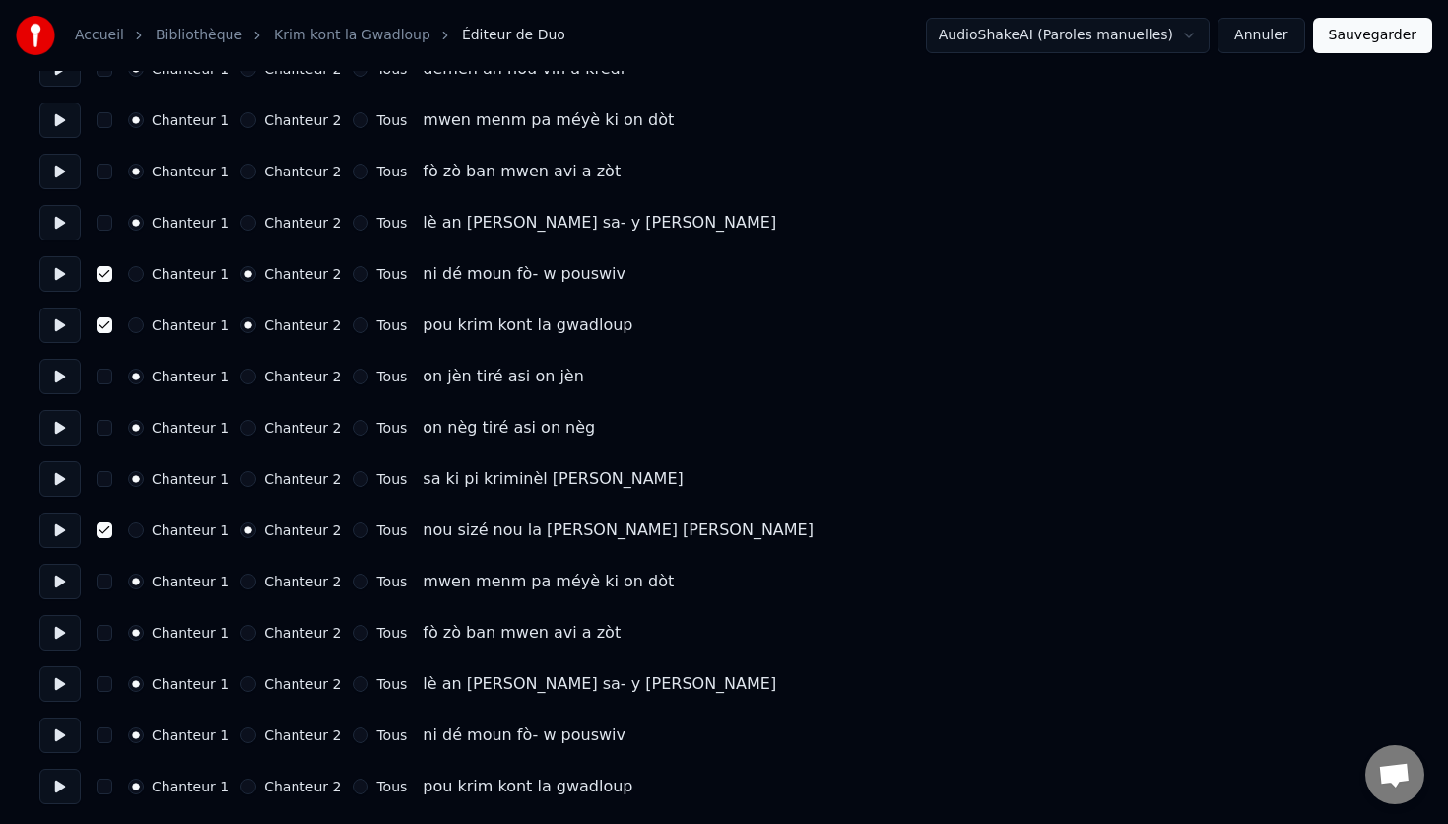
click at [64, 482] on button at bounding box center [59, 478] width 41 height 35
click at [244, 740] on button "Chanteur 2" at bounding box center [248, 735] width 16 height 16
click at [242, 787] on button "Chanteur 2" at bounding box center [248, 786] width 16 height 16
click at [104, 786] on button "button" at bounding box center [105, 786] width 16 height 16
click at [101, 733] on button "button" at bounding box center [105, 735] width 16 height 16
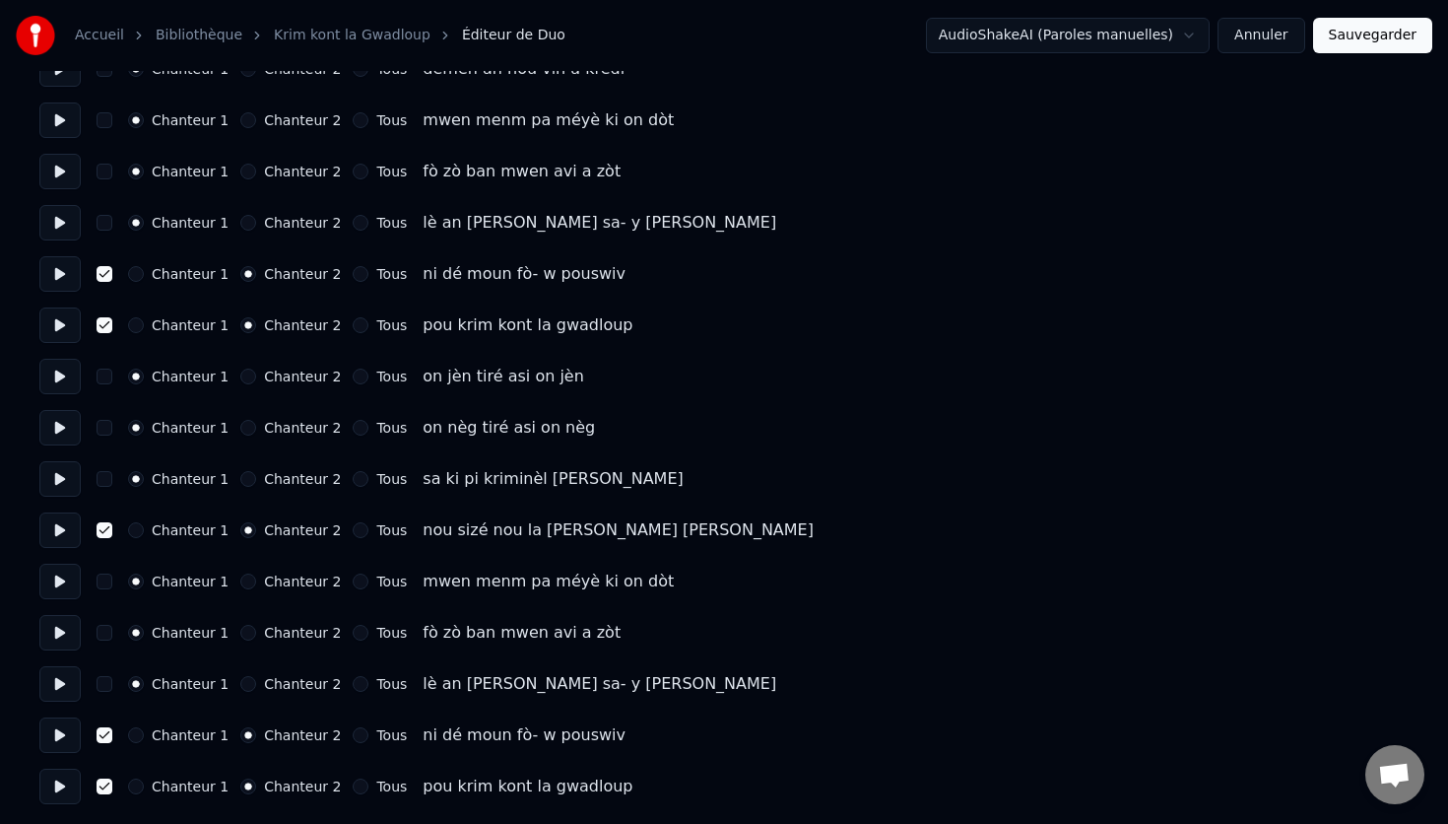
click at [1368, 37] on button "Sauvegarder" at bounding box center [1372, 35] width 119 height 35
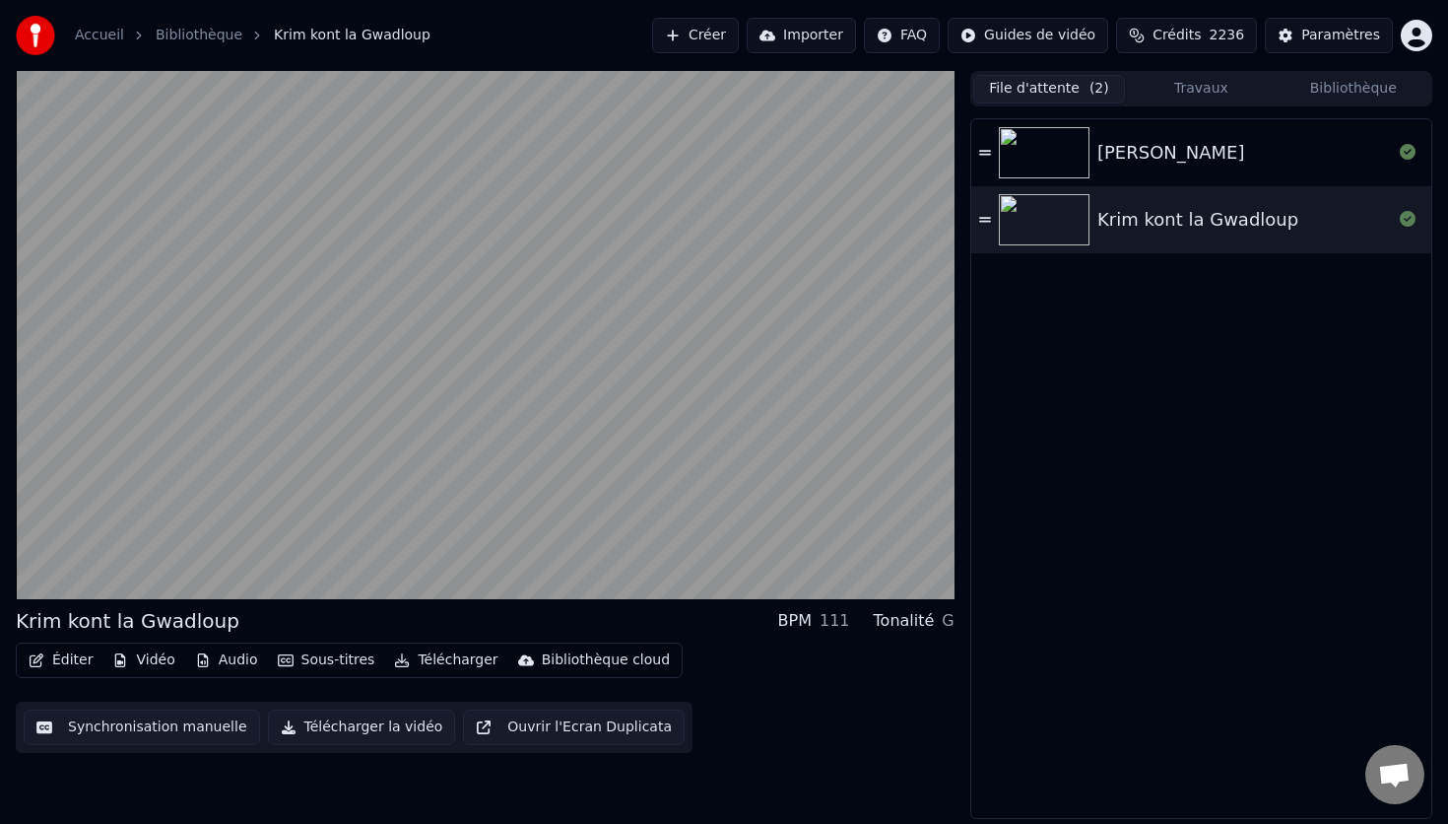
click at [351, 730] on button "Télécharger la vidéo" at bounding box center [362, 726] width 188 height 35
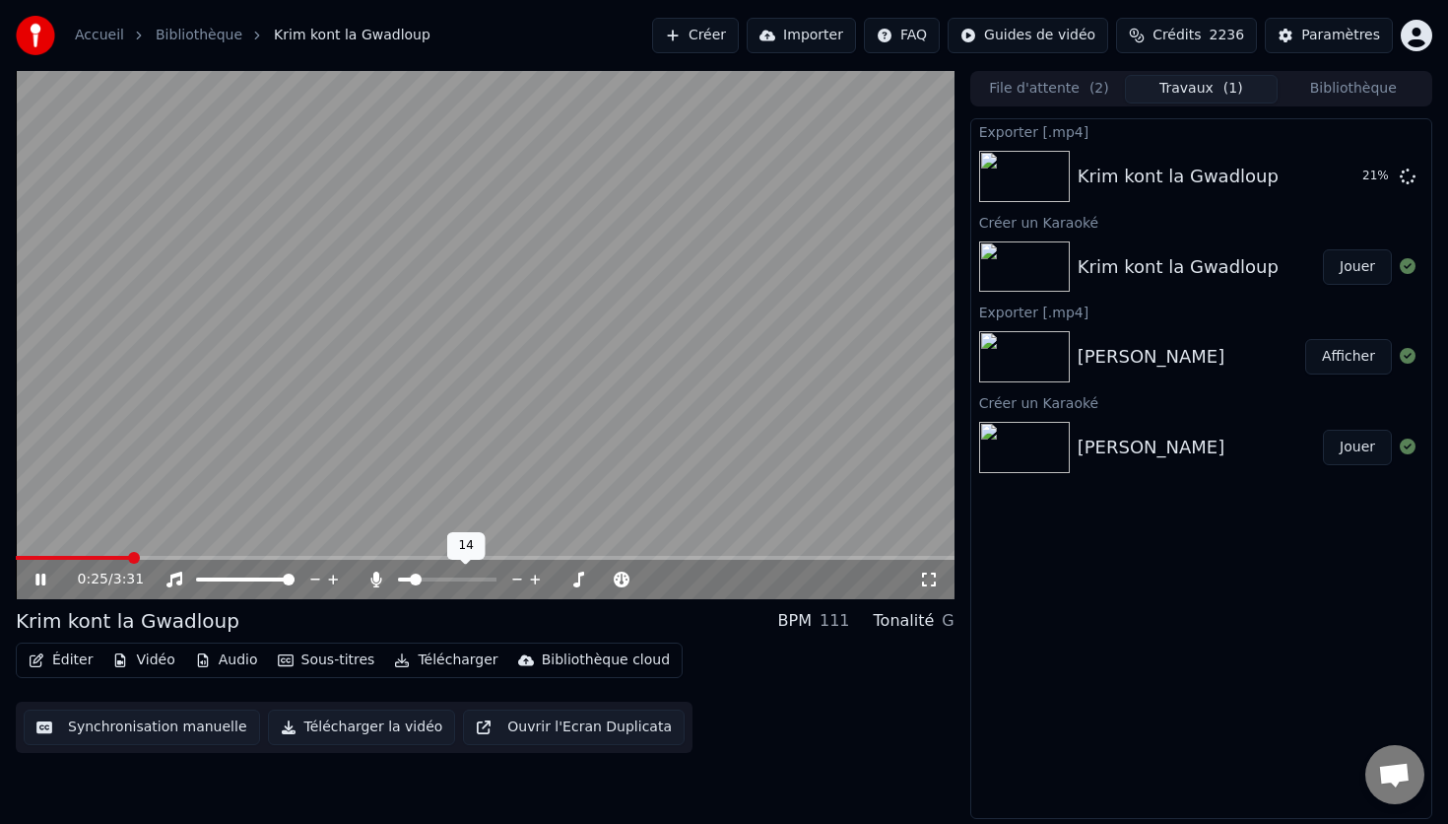
click at [411, 581] on span at bounding box center [416, 579] width 12 height 12
click at [409, 581] on span at bounding box center [414, 579] width 12 height 12
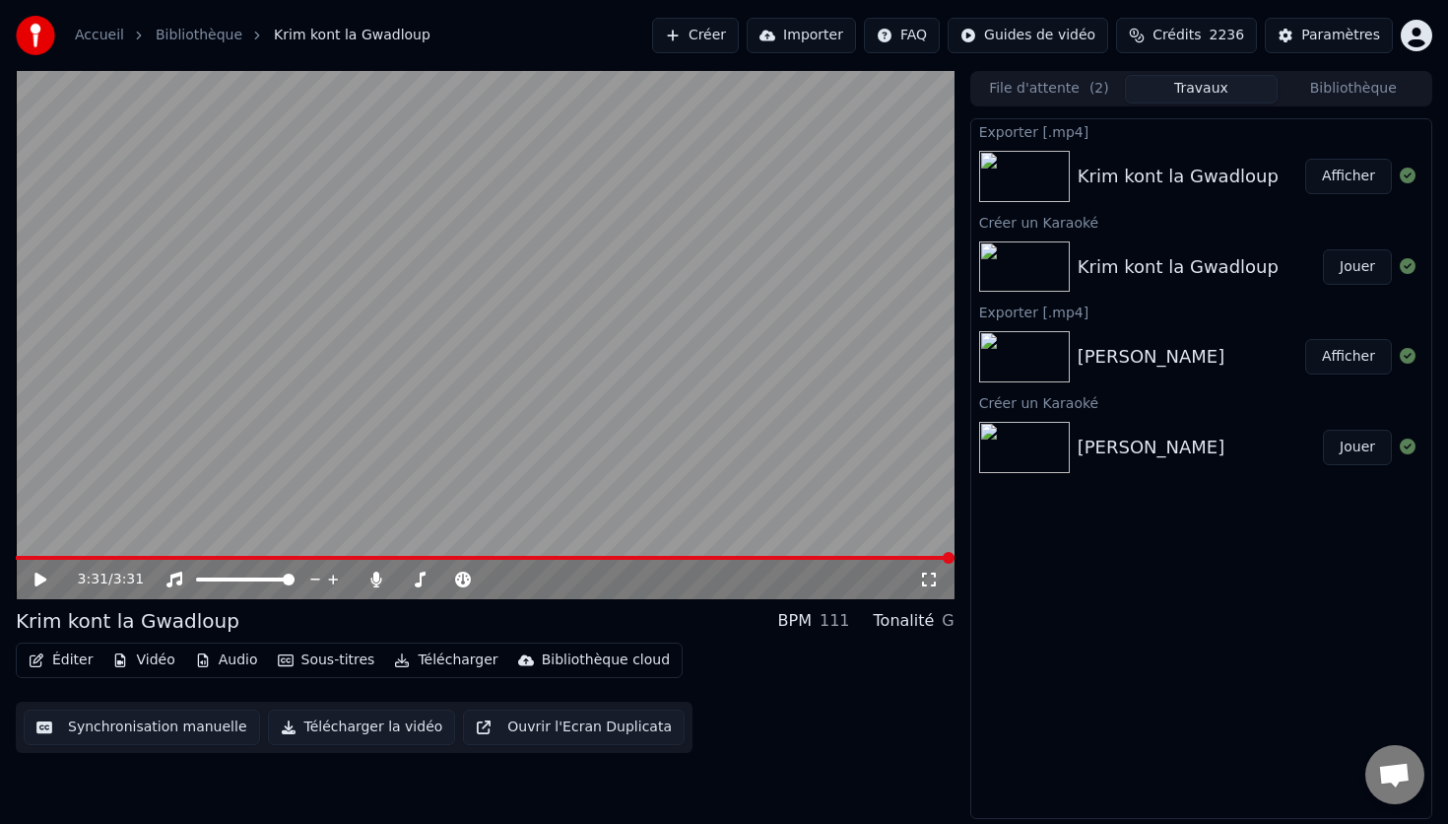
click at [721, 36] on button "Créer" at bounding box center [695, 35] width 87 height 35
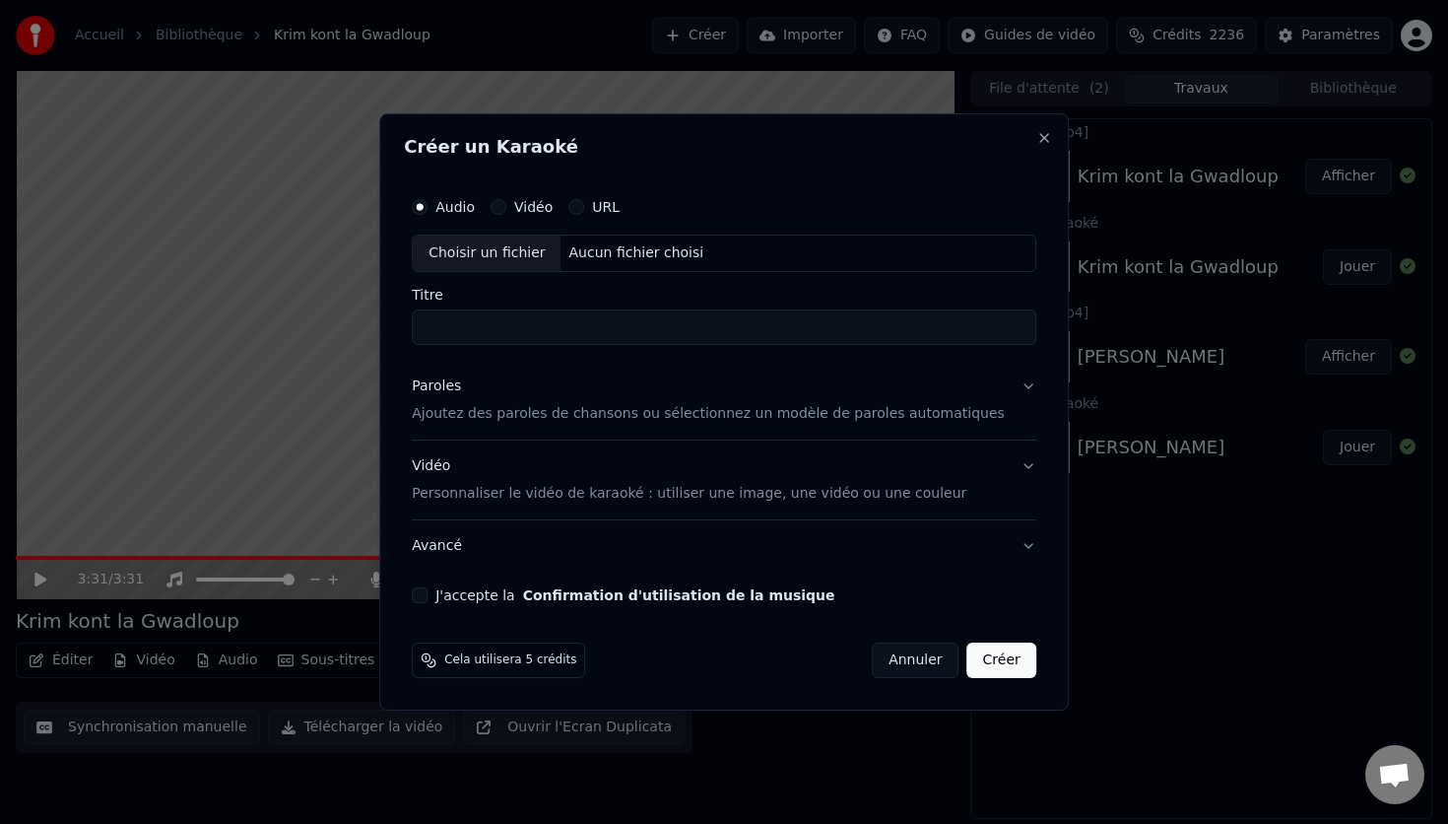
click at [533, 262] on div "Choisir un fichier" at bounding box center [487, 252] width 148 height 35
drag, startPoint x: 521, startPoint y: 326, endPoint x: 416, endPoint y: 328, distance: 105.4
click at [416, 328] on div "**********" at bounding box center [724, 411] width 690 height 597
type input "****"
click at [507, 416] on p "Ajoutez des paroles de chansons ou sélectionnez un modèle de paroles automatiqu…" at bounding box center [708, 414] width 593 height 20
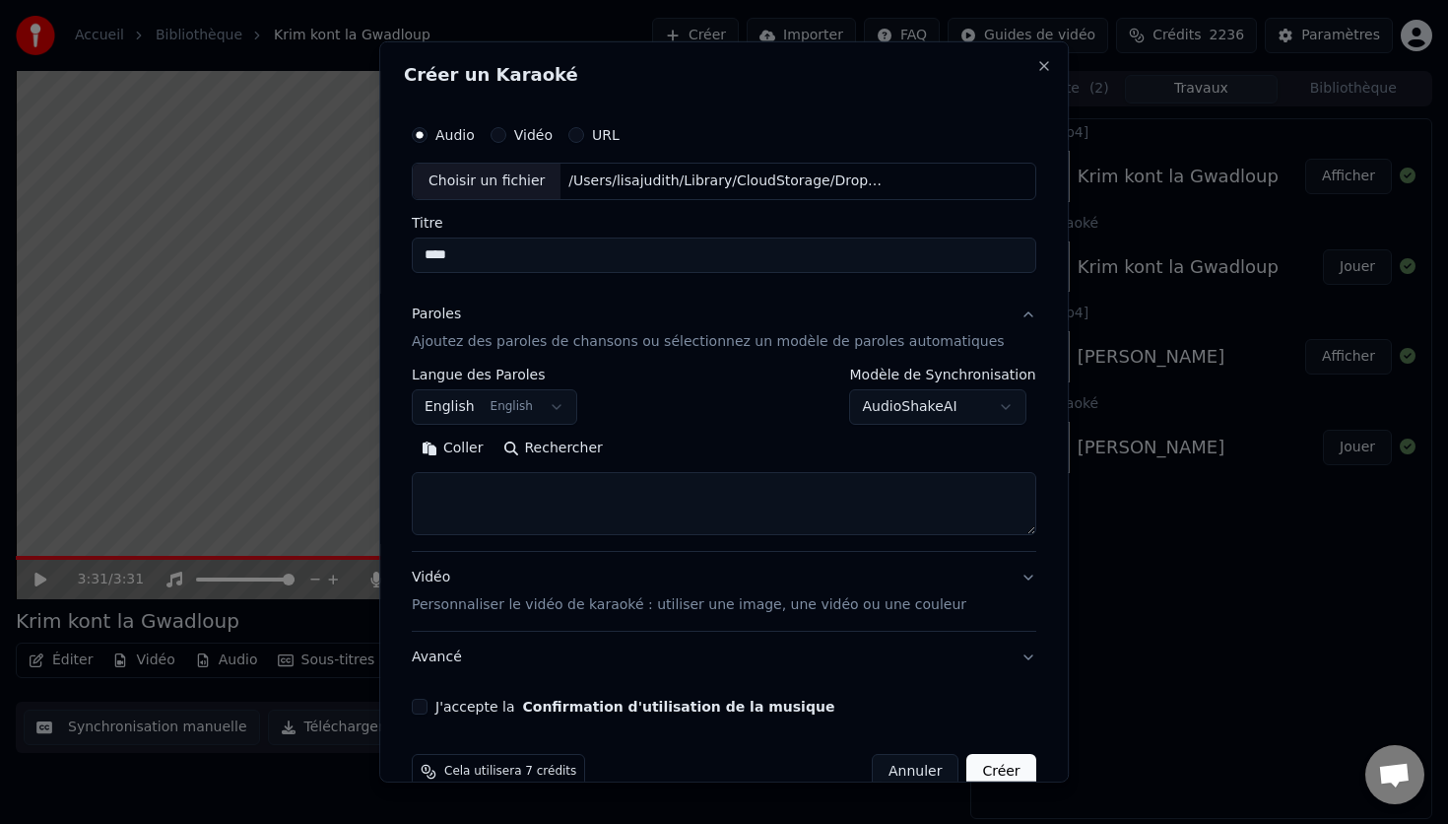
click at [479, 495] on textarea at bounding box center [724, 503] width 625 height 63
paste textarea "**********"
type textarea "**********"
click at [514, 603] on p "Personnaliser le vidéo de karaoké : utiliser une image, une vidéo ou une couleur" at bounding box center [689, 605] width 555 height 20
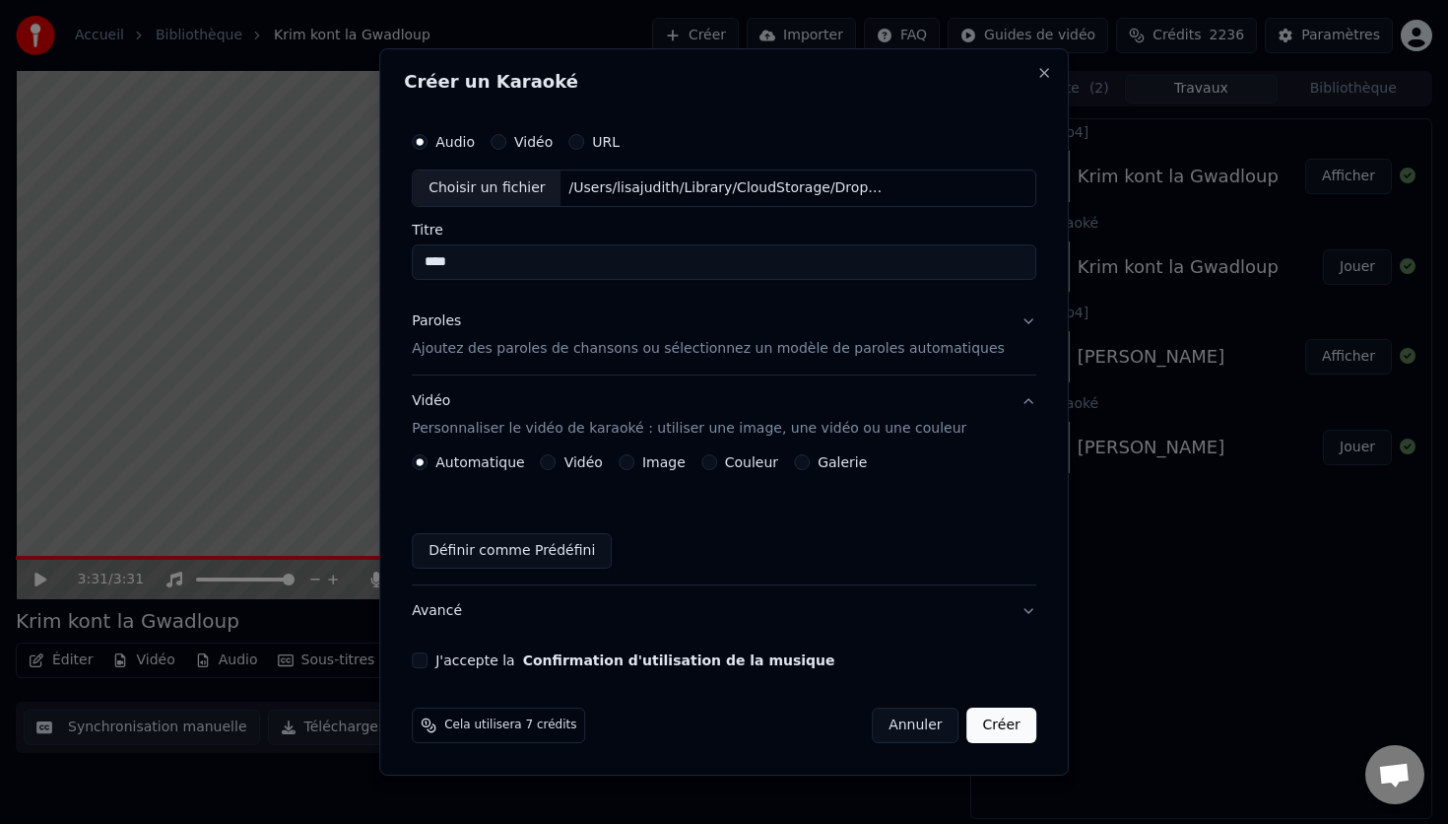
click at [661, 461] on label "Image" at bounding box center [663, 462] width 43 height 14
click at [634, 461] on button "Image" at bounding box center [627, 462] width 16 height 16
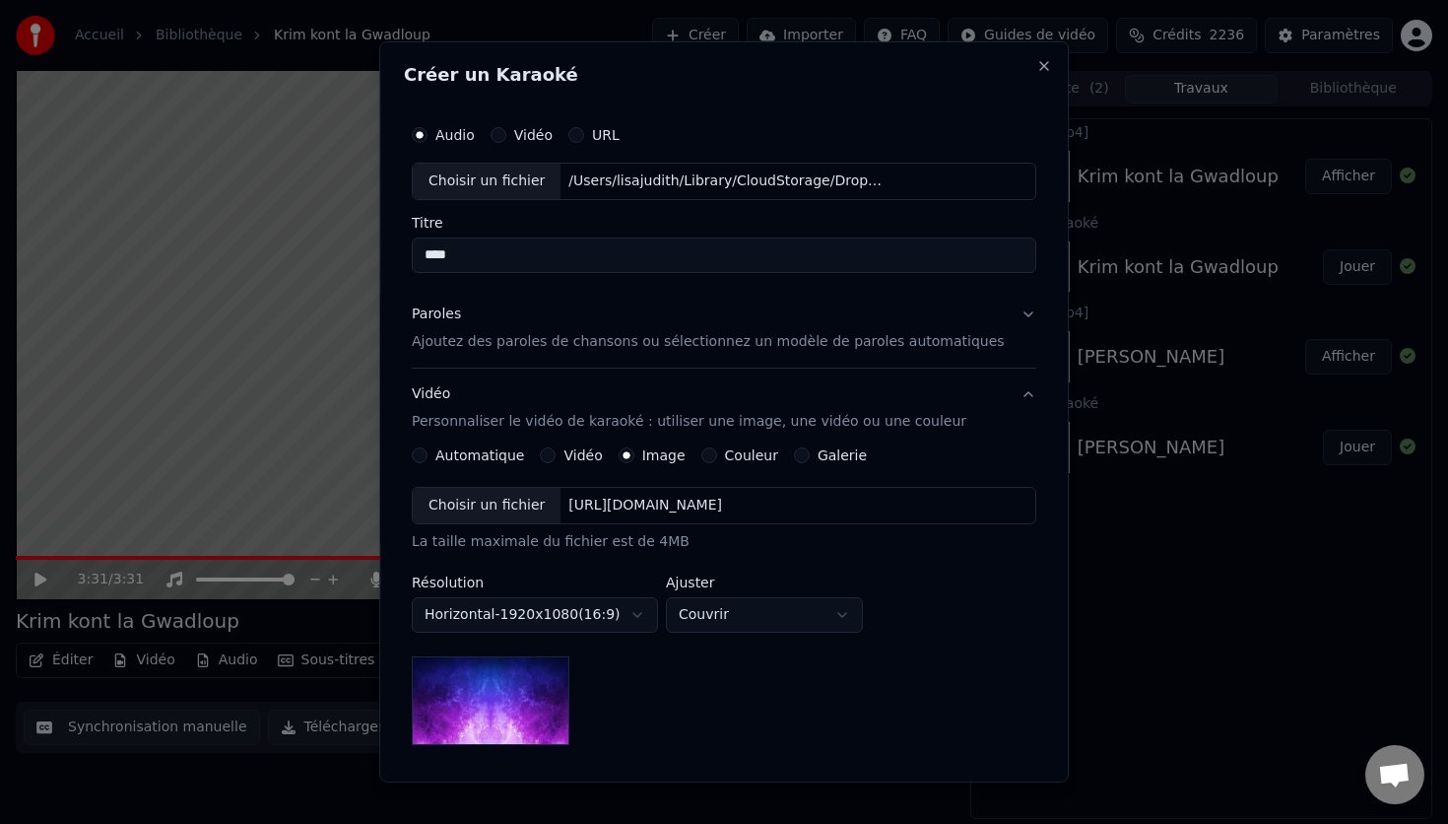
click at [495, 517] on div "Choisir un fichier" at bounding box center [487, 505] width 148 height 35
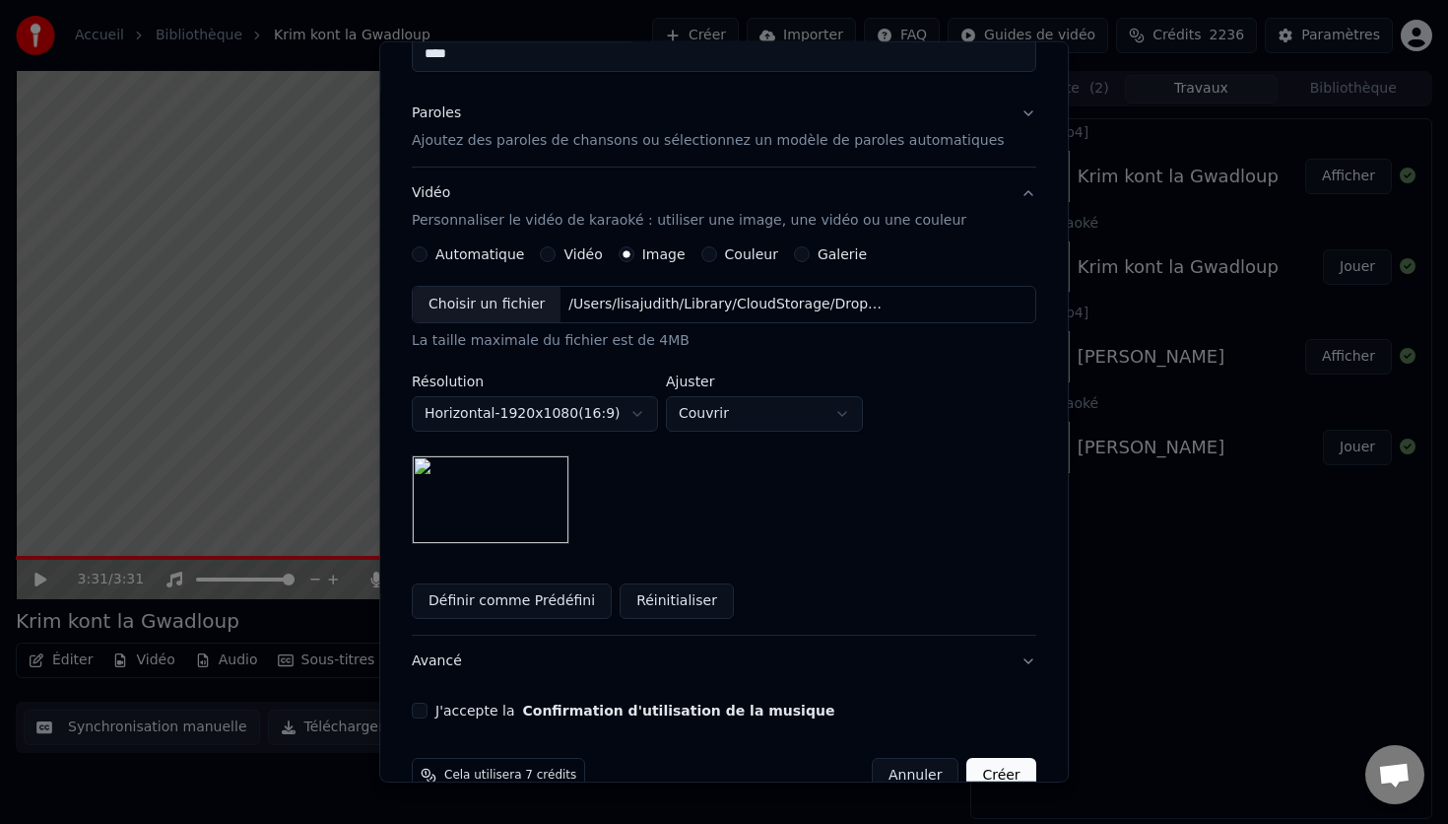
scroll to position [243, 0]
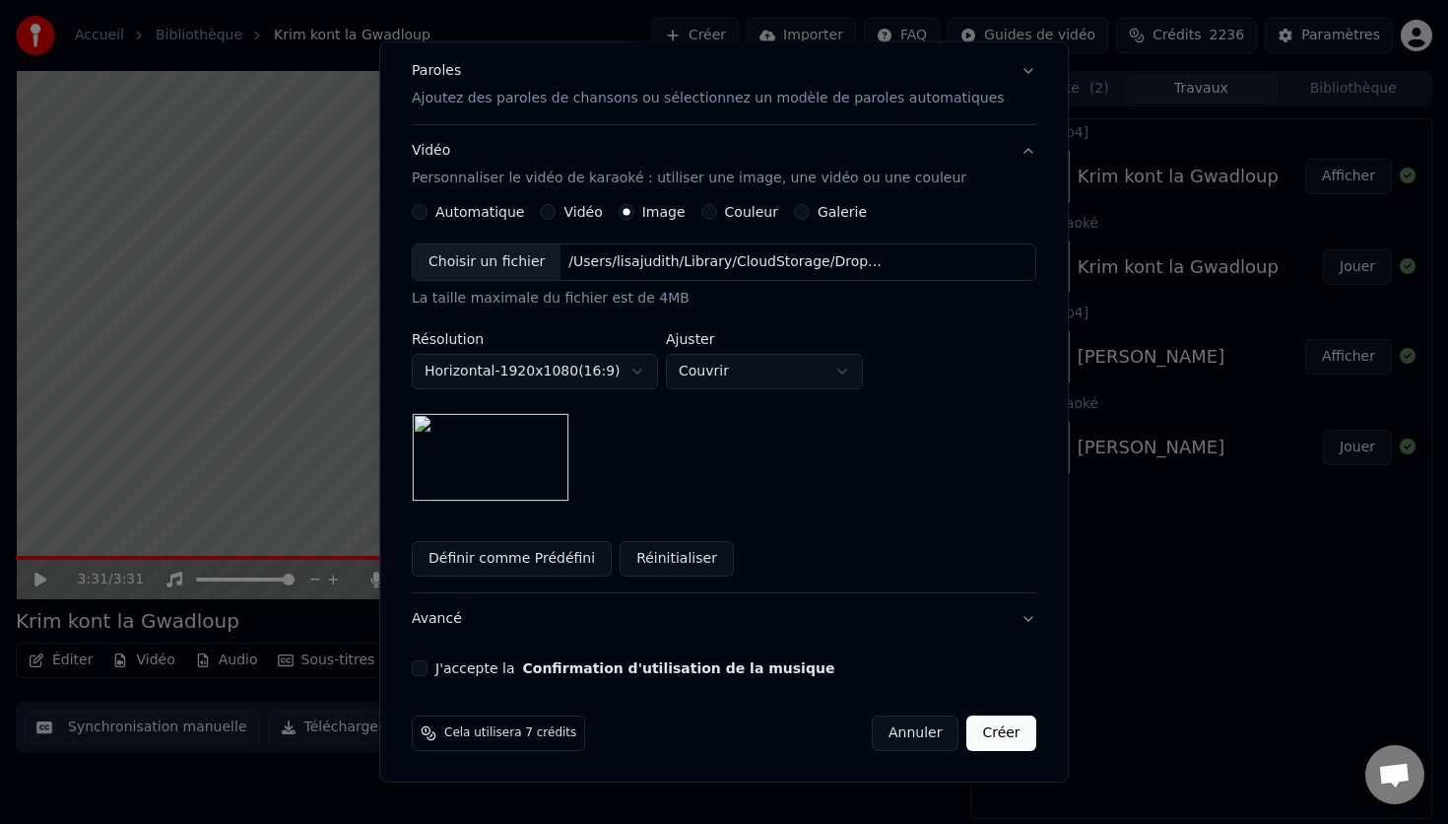
click at [428, 667] on button "J'accepte la Confirmation d'utilisation de la musique" at bounding box center [420, 668] width 16 height 16
click at [991, 731] on button "Créer" at bounding box center [1001, 732] width 69 height 35
